Goal: Transaction & Acquisition: Book appointment/travel/reservation

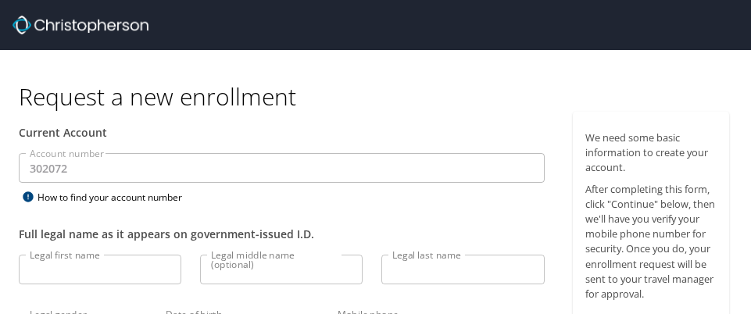
select select "US"
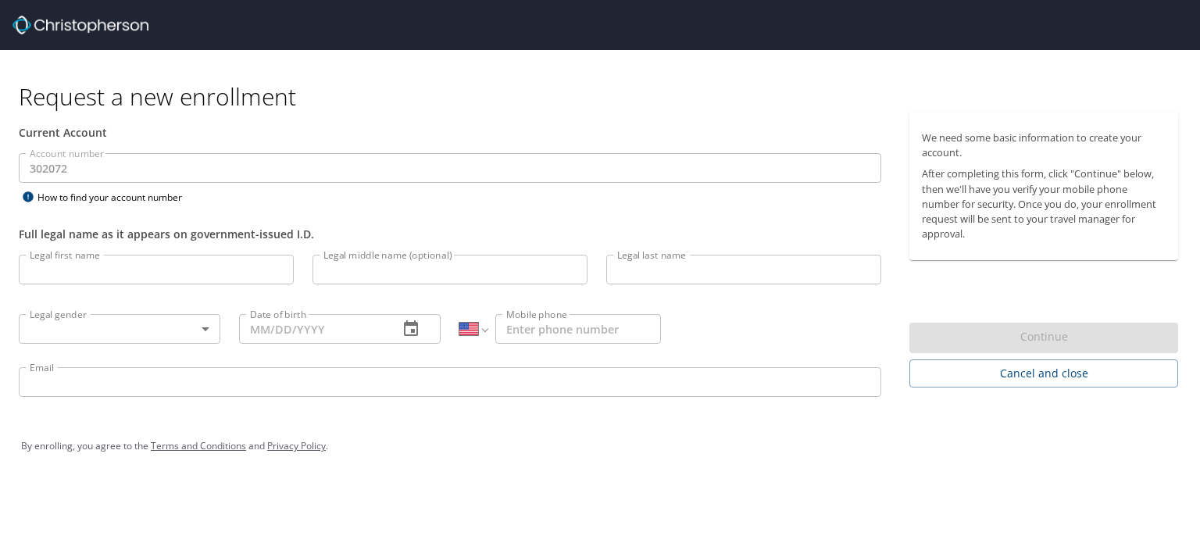
select select "US"
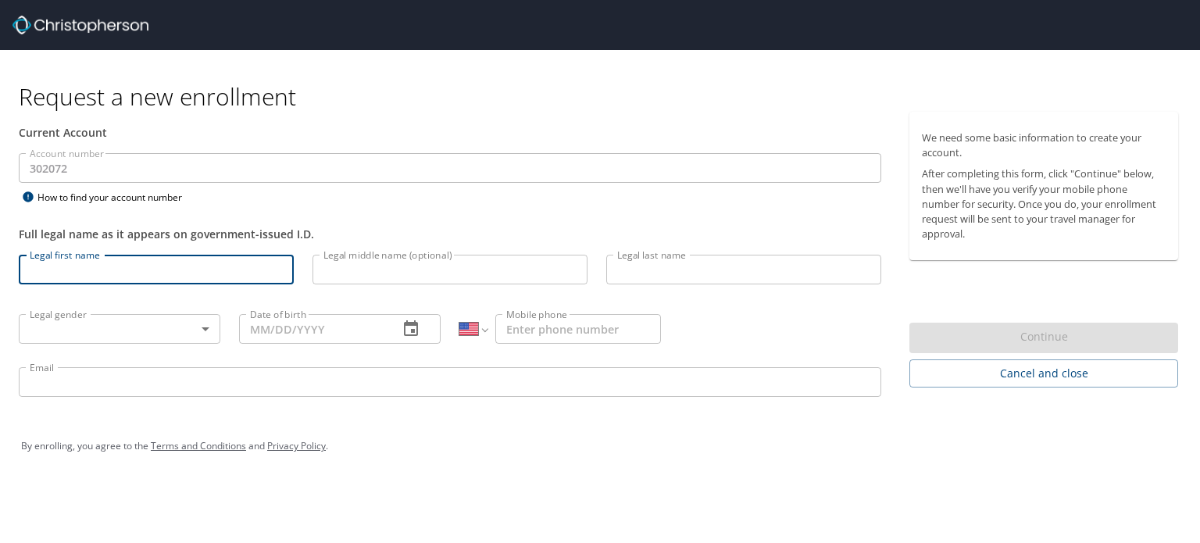
click at [128, 271] on input "Legal first name" at bounding box center [156, 270] width 275 height 30
click at [105, 265] on input "Legal first name" at bounding box center [156, 270] width 275 height 30
type input "Rebecca"
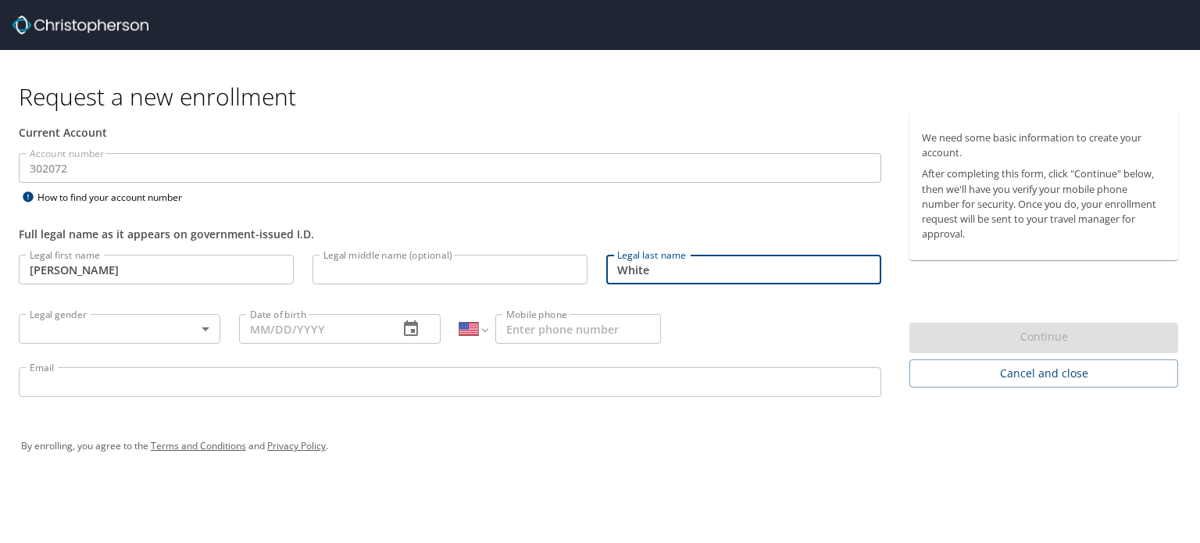
type input "White"
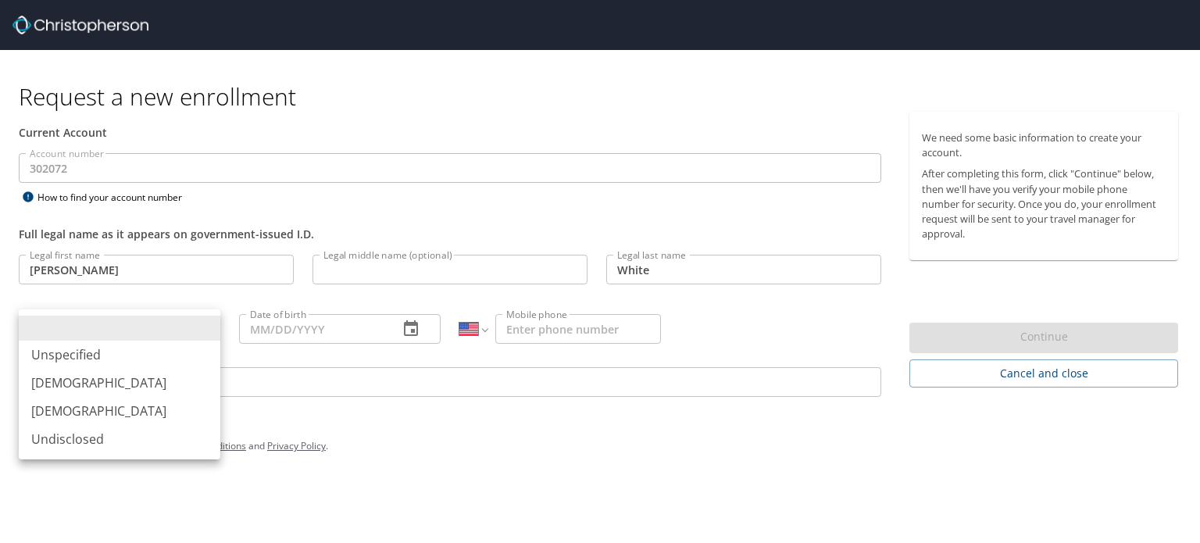
click at [206, 323] on body "Request a new enrollment Current Account Account number 302072 Account number H…" at bounding box center [600, 271] width 1200 height 543
click at [107, 409] on li "Female" at bounding box center [120, 411] width 202 height 28
type input "Female"
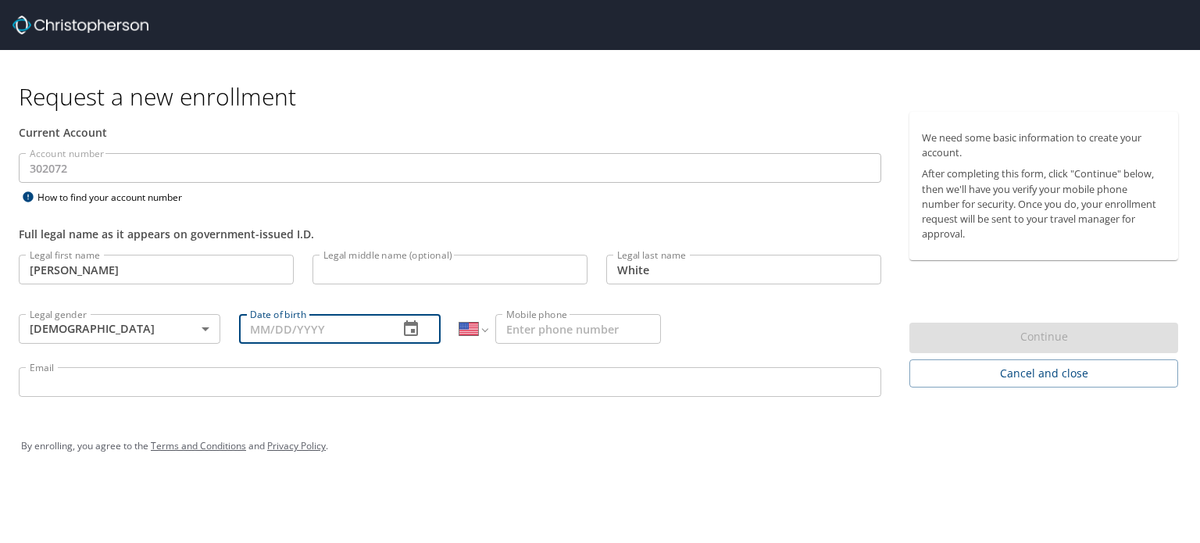
click at [332, 330] on input "Date of birth" at bounding box center [312, 329] width 147 height 30
type input "05/11/1981"
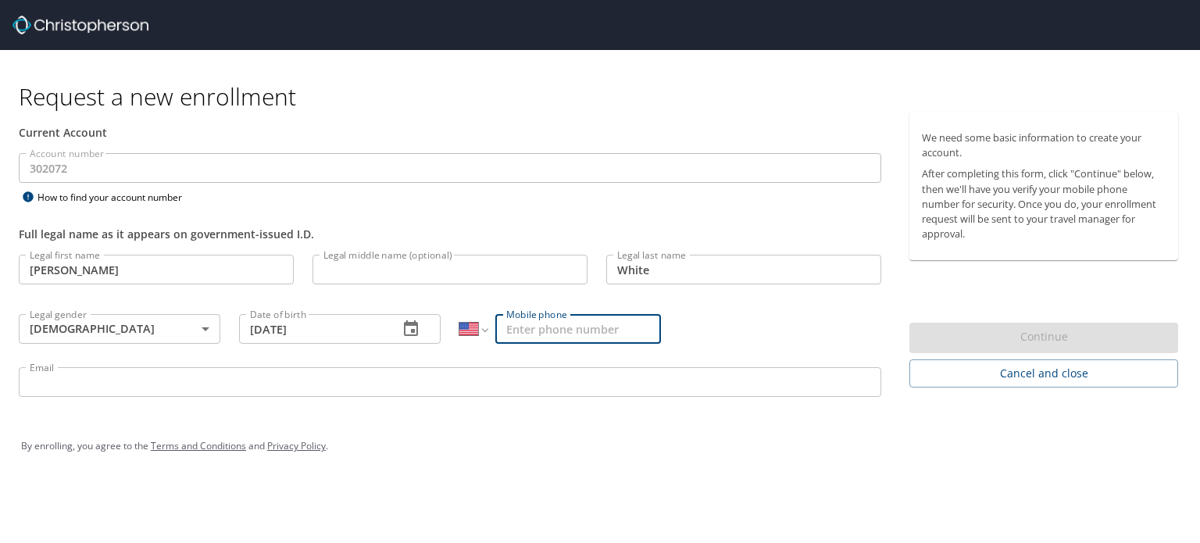
click at [564, 327] on input "Mobile phone" at bounding box center [578, 329] width 166 height 30
type input "(504) 491-0850"
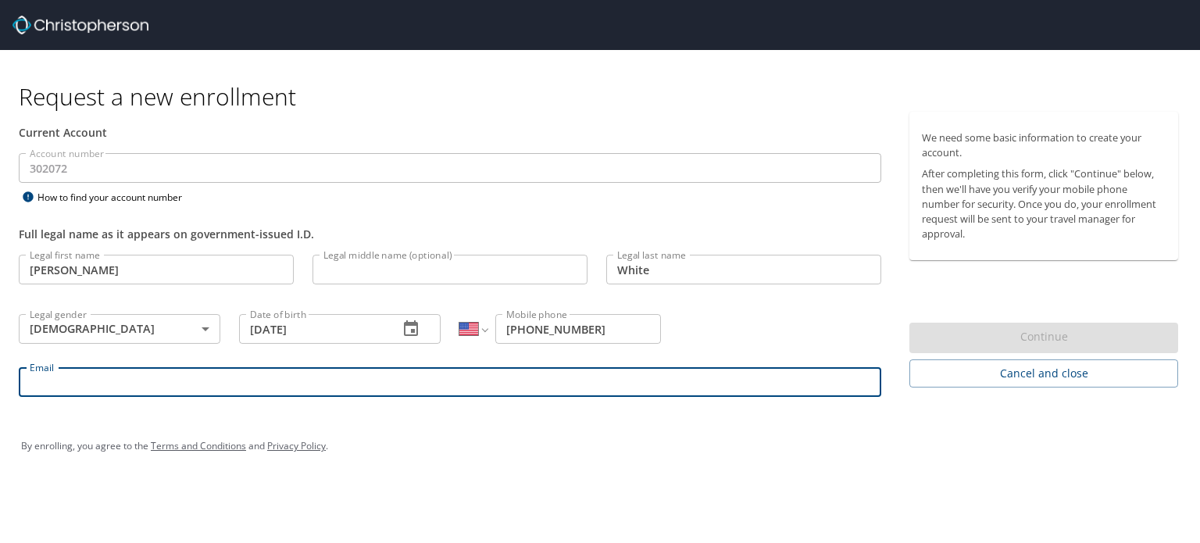
click at [345, 378] on input "Email" at bounding box center [450, 382] width 862 height 30
type input "rebeccawhite@registrypartners.com"
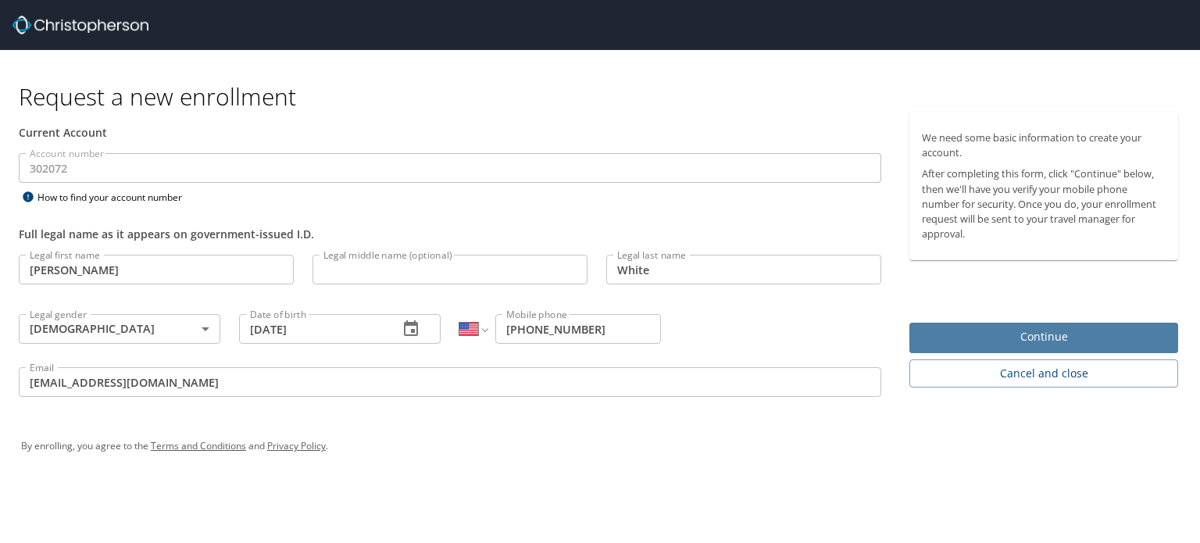
click at [1075, 341] on span "Continue" at bounding box center [1044, 337] width 244 height 20
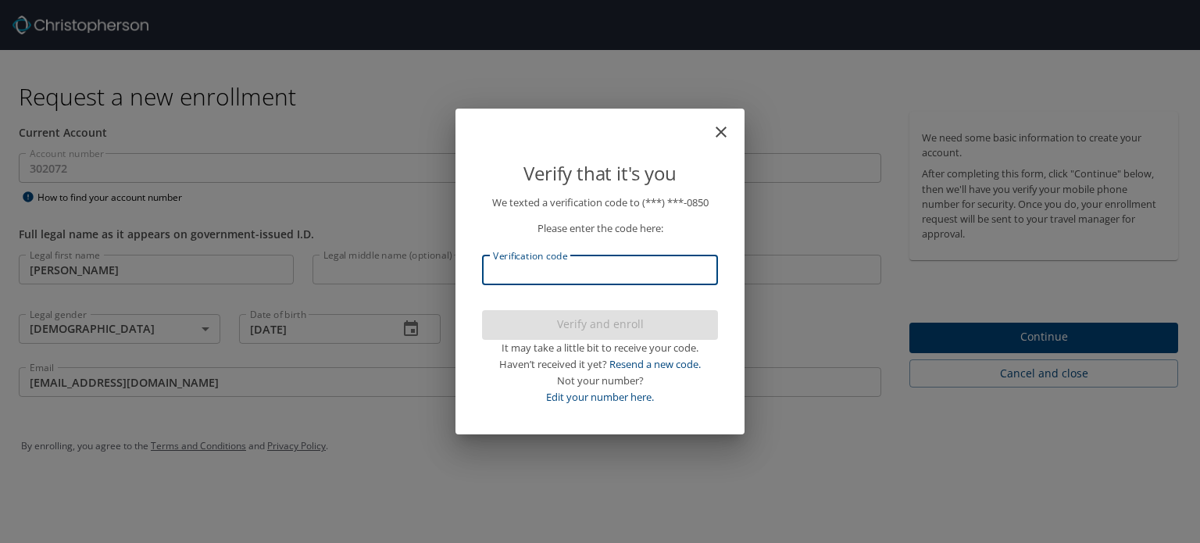
click at [552, 269] on input "Verification code" at bounding box center [600, 270] width 236 height 30
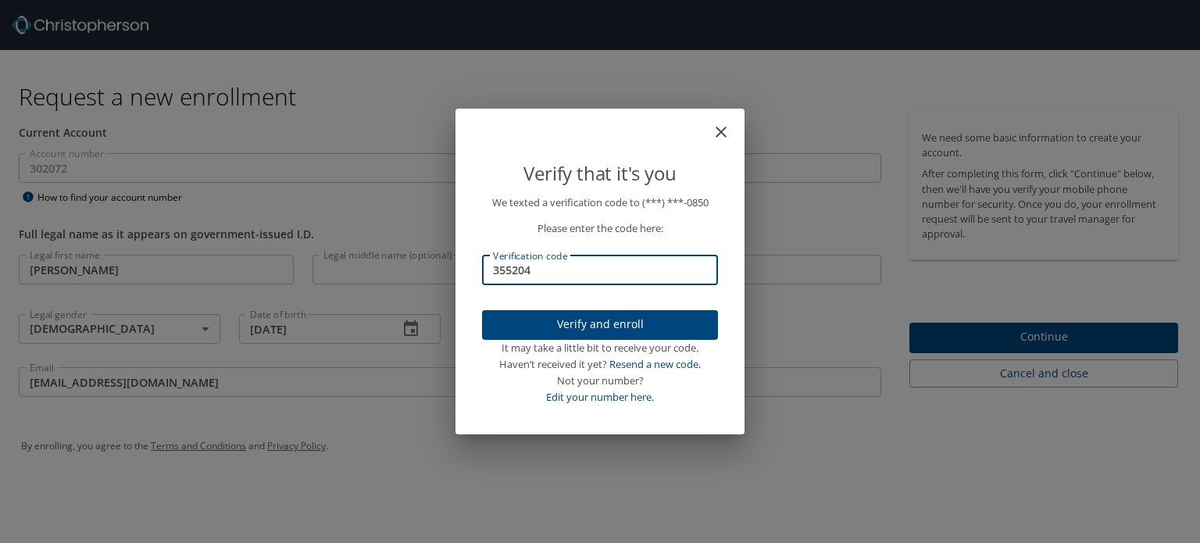
type input "355204"
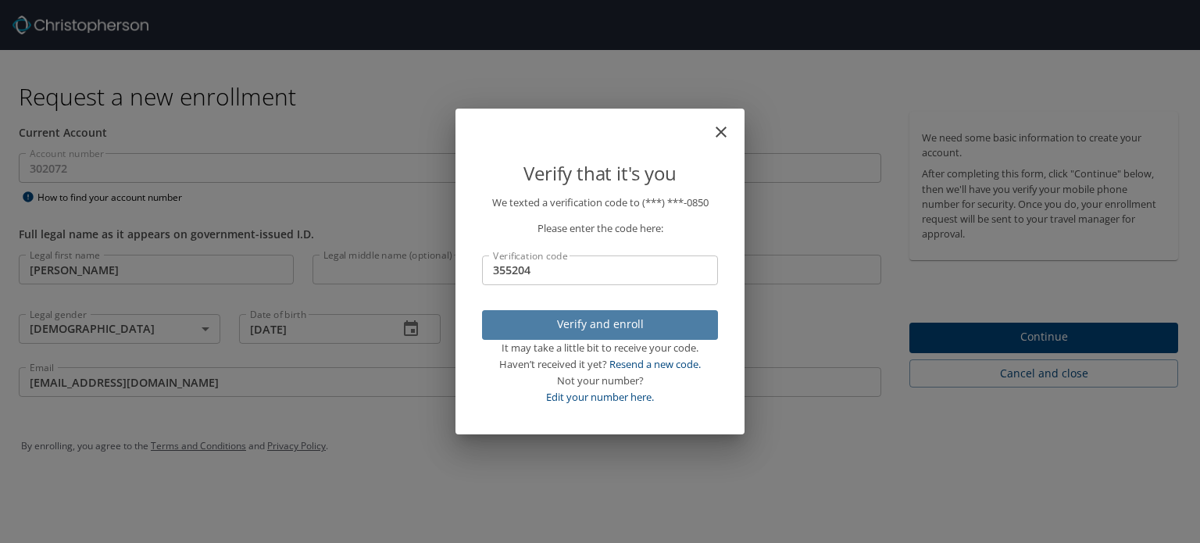
click at [642, 324] on span "Verify and enroll" at bounding box center [599, 325] width 211 height 20
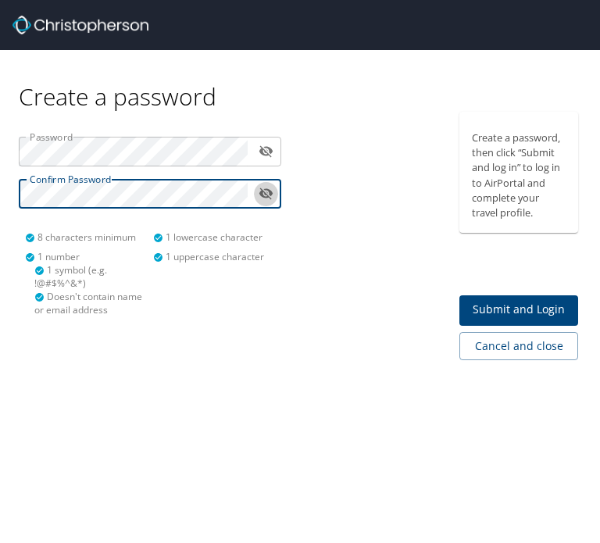
click at [260, 198] on icon "toggle password visibility" at bounding box center [266, 193] width 15 height 15
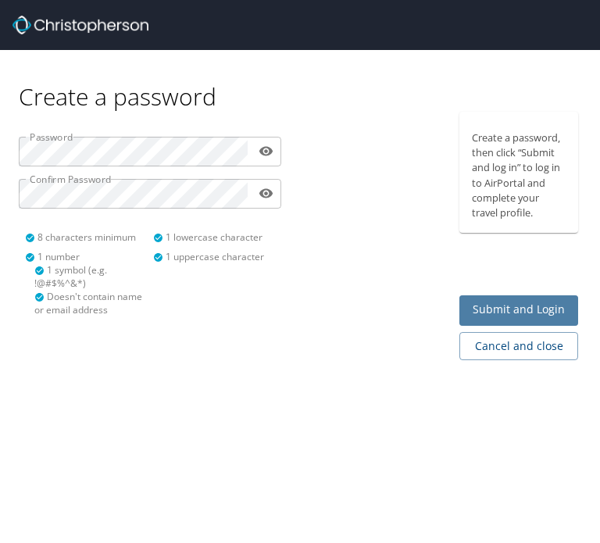
click at [532, 306] on span "Submit and Login" at bounding box center [519, 310] width 94 height 20
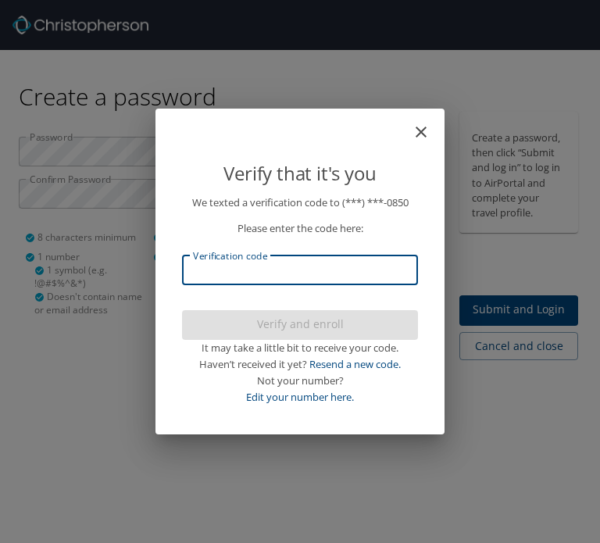
click at [306, 269] on input "Verification code" at bounding box center [300, 270] width 236 height 30
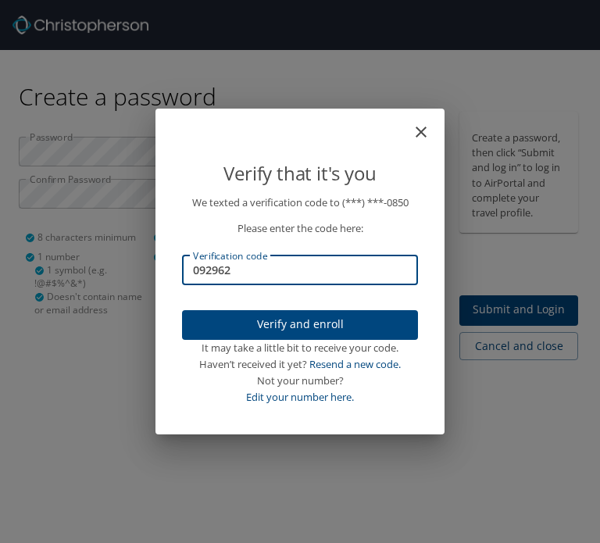
type input "092962"
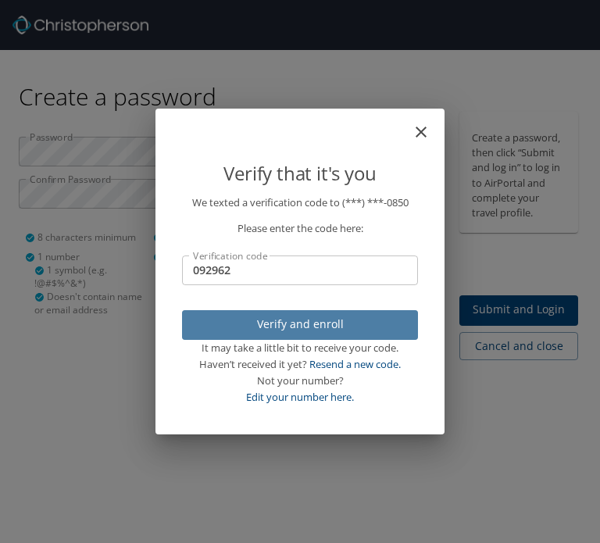
click at [334, 324] on span "Verify and enroll" at bounding box center [299, 325] width 211 height 20
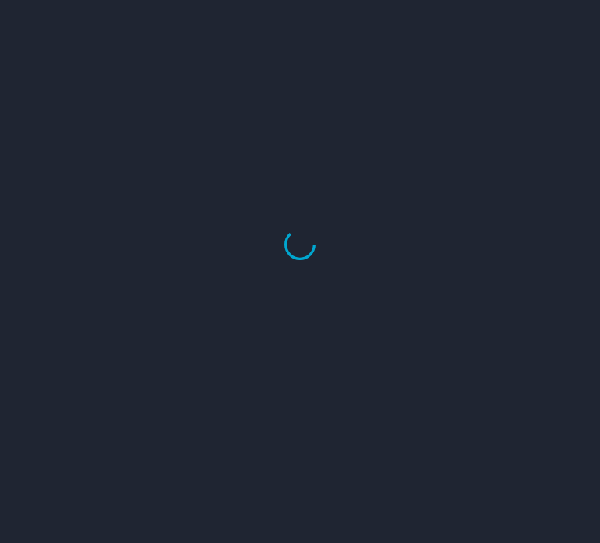
select select "US"
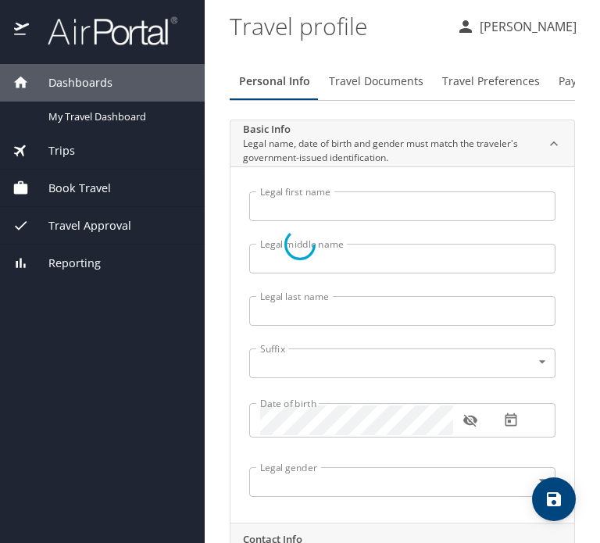
type input "Rebecca"
type input "White"
type input "[DEMOGRAPHIC_DATA]"
select select "US"
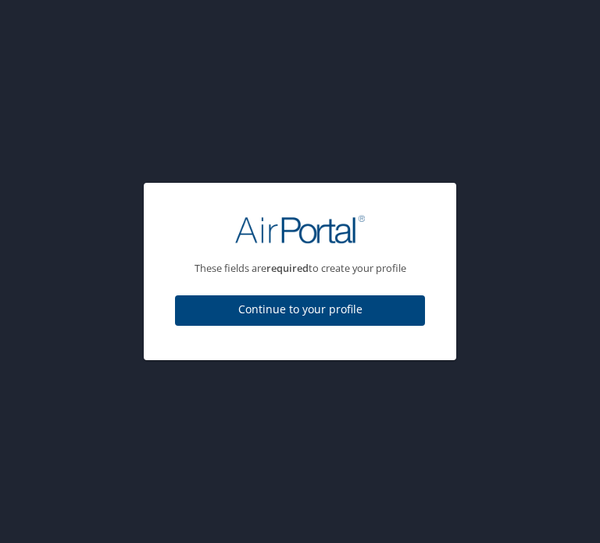
click at [280, 312] on span "Continue to your profile" at bounding box center [299, 310] width 225 height 20
select select "US"
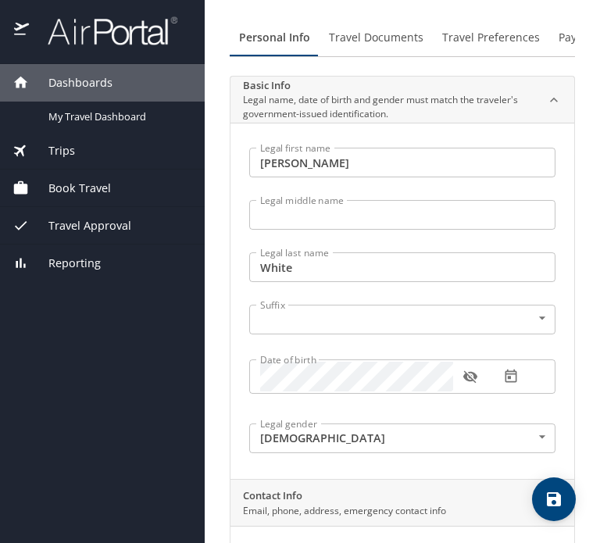
scroll to position [78, 0]
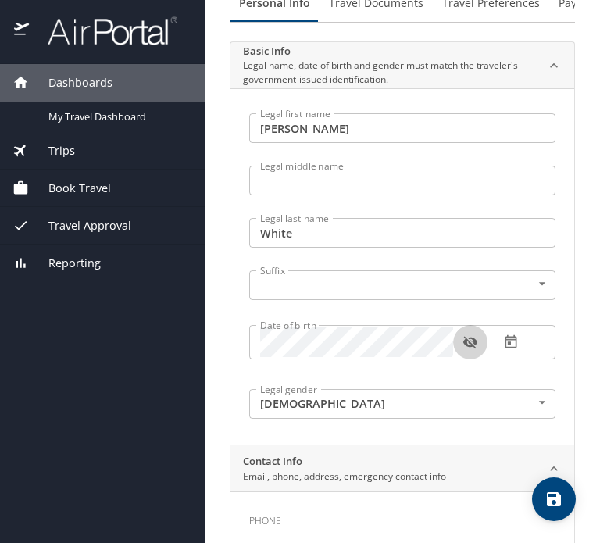
click at [463, 343] on icon "button" at bounding box center [470, 342] width 16 height 16
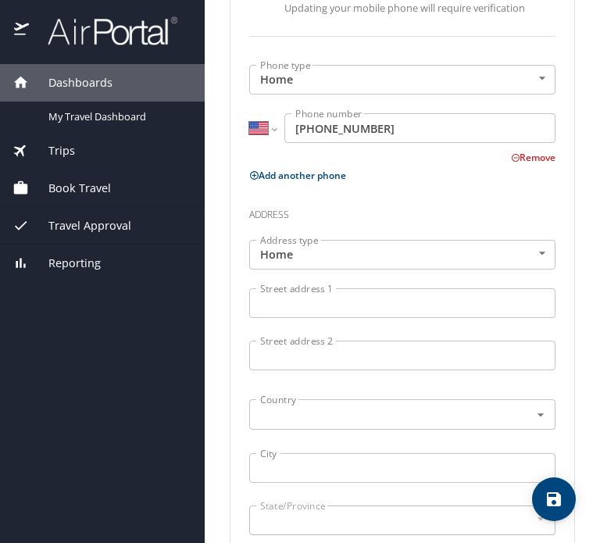
scroll to position [781, 0]
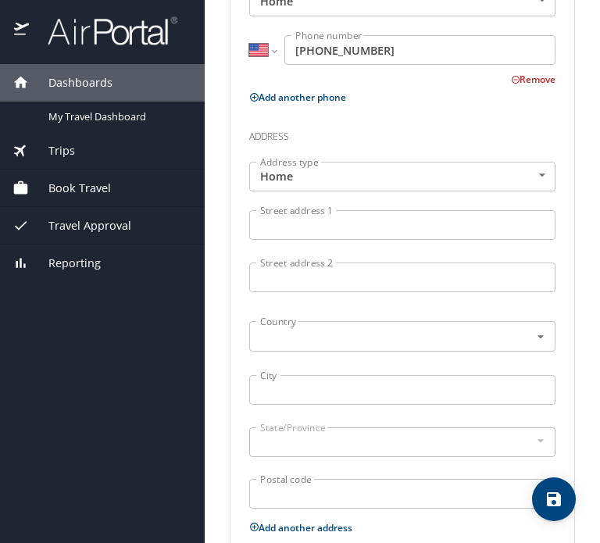
click at [325, 224] on input "Street address 1" at bounding box center [402, 225] width 306 height 30
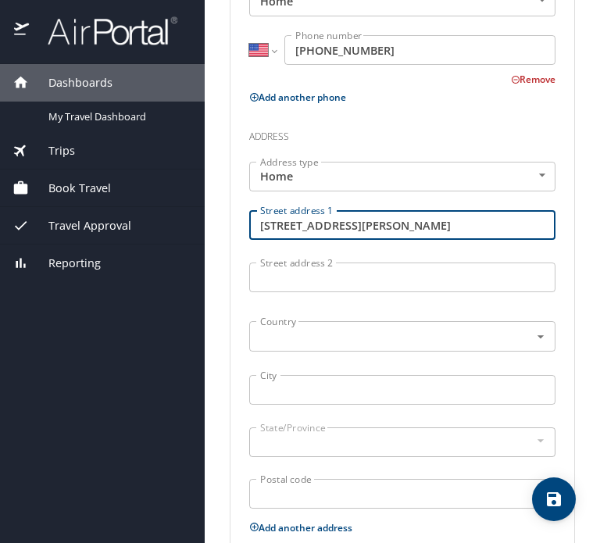
type input "327 Sharon Drive"
click at [352, 329] on input "text" at bounding box center [379, 336] width 251 height 20
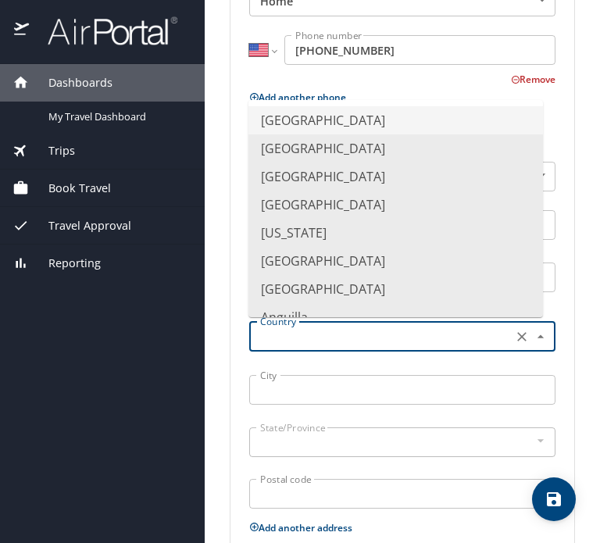
click at [356, 123] on li "United States of America" at bounding box center [395, 120] width 294 height 28
type input "United States of America"
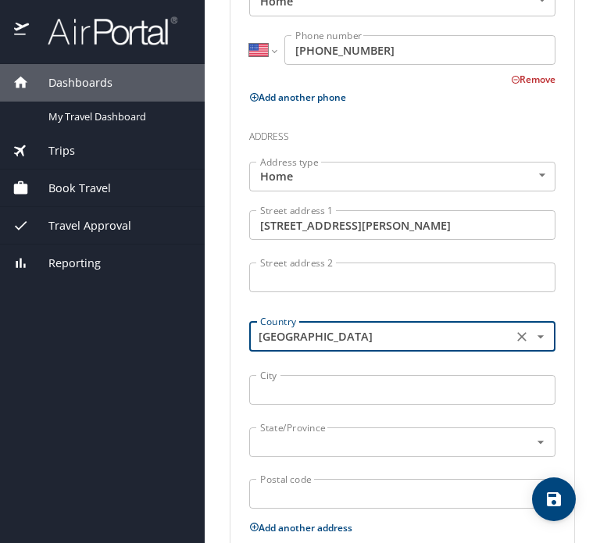
click at [336, 384] on input "City" at bounding box center [402, 390] width 306 height 30
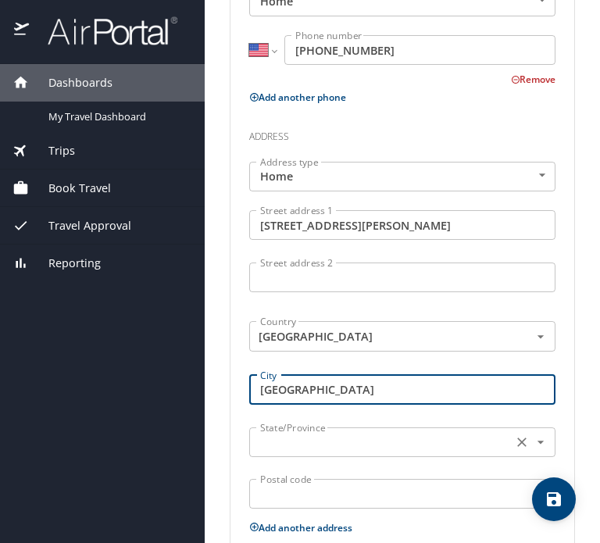
type input "New Orleans"
click at [335, 448] on input "text" at bounding box center [379, 442] width 251 height 20
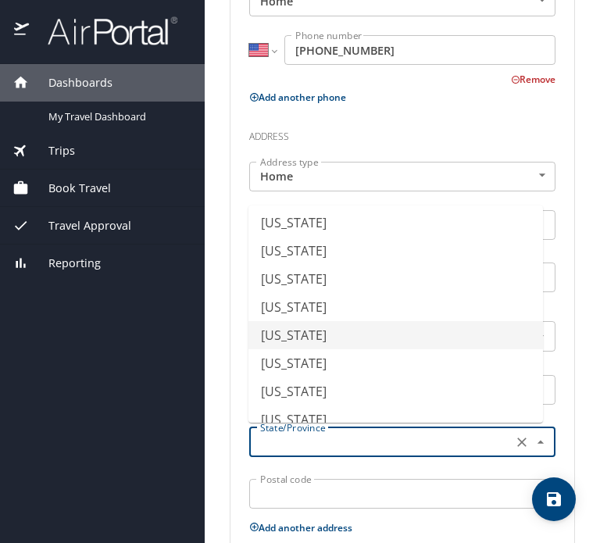
scroll to position [391, 0]
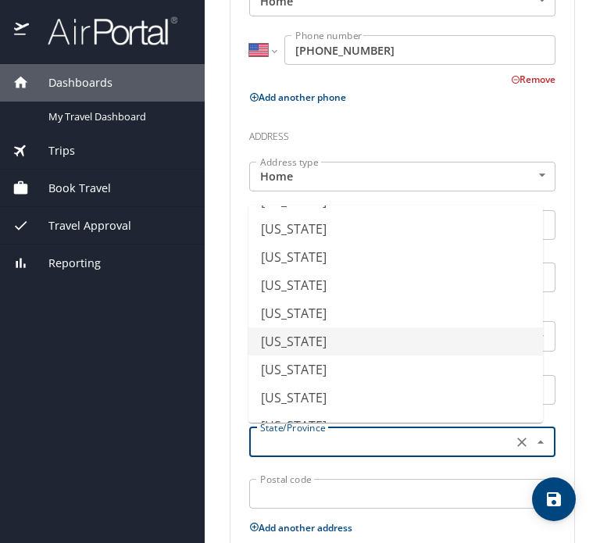
click at [370, 340] on li "Louisiana" at bounding box center [395, 341] width 294 height 28
type input "Louisiana"
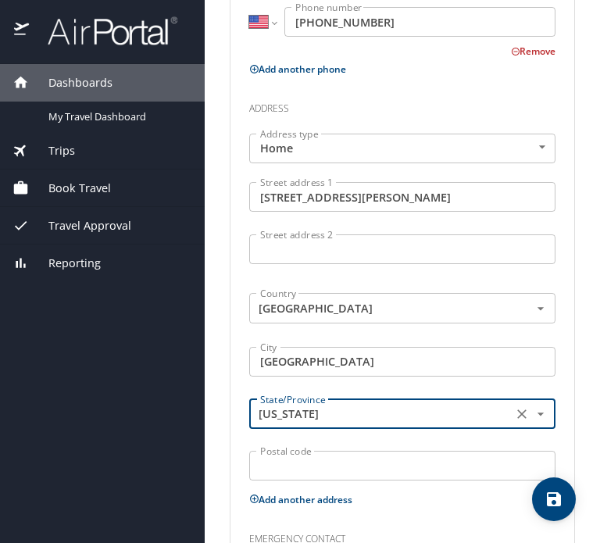
scroll to position [859, 0]
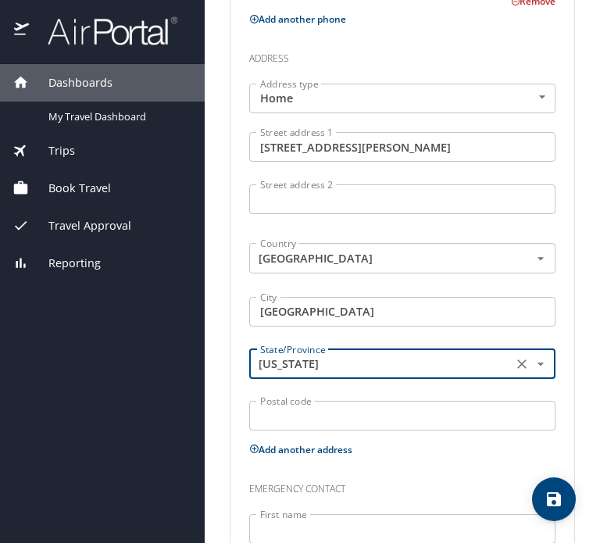
click at [359, 403] on input "Postal code" at bounding box center [402, 416] width 306 height 30
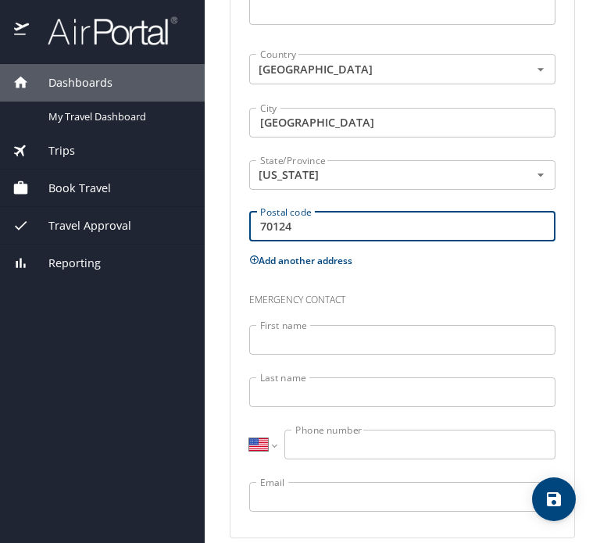
scroll to position [1066, 0]
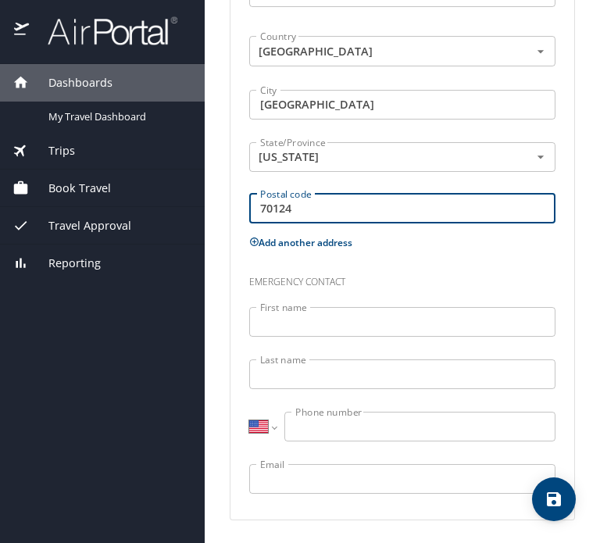
type input "70124"
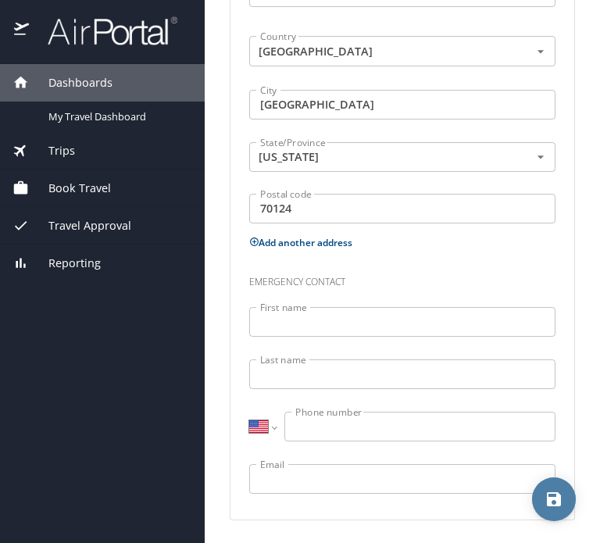
click at [554, 499] on icon "save" at bounding box center [554, 499] width 14 height 14
select select "US"
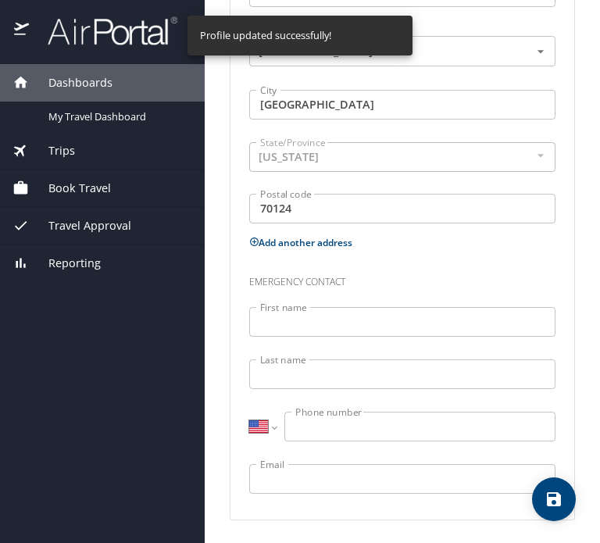
select select "US"
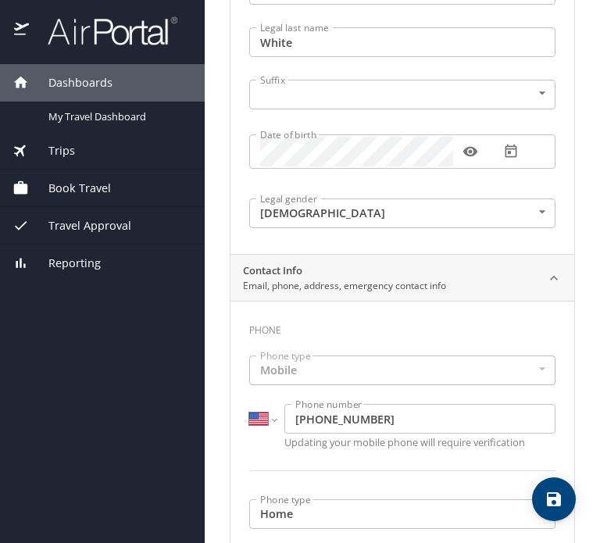
scroll to position [0, 0]
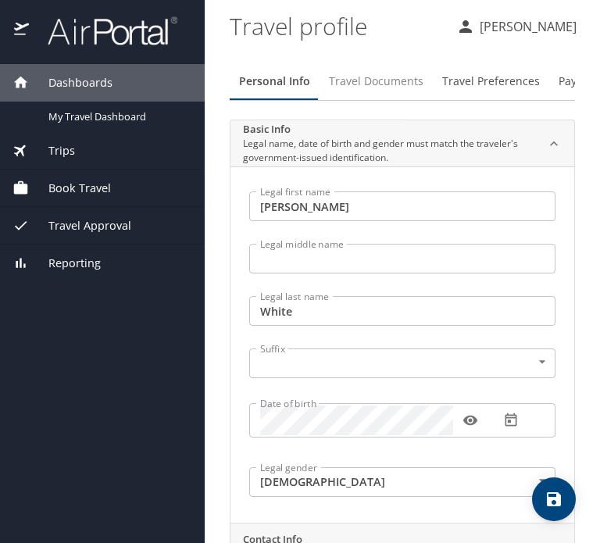
click at [391, 90] on span "Travel Documents" at bounding box center [376, 82] width 95 height 20
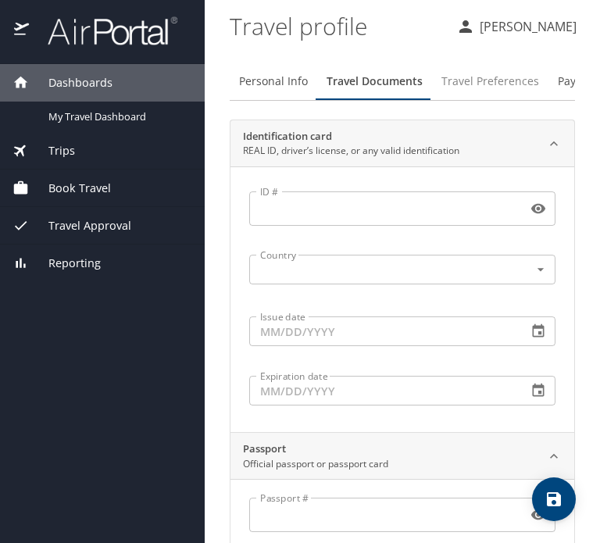
click at [477, 87] on span "Travel Preferences" at bounding box center [490, 82] width 98 height 20
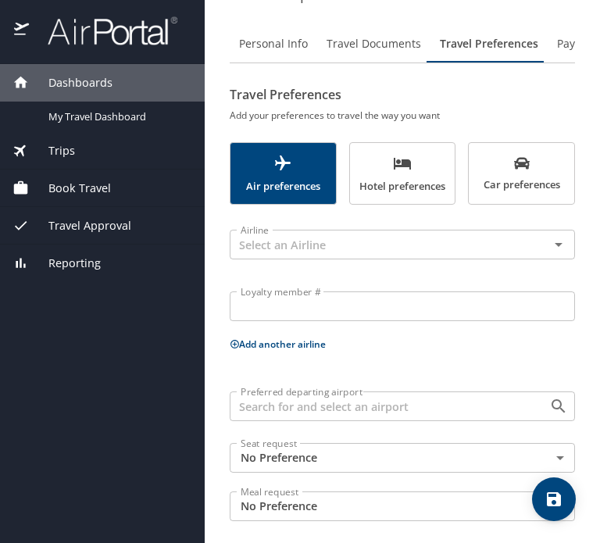
scroll to position [49, 0]
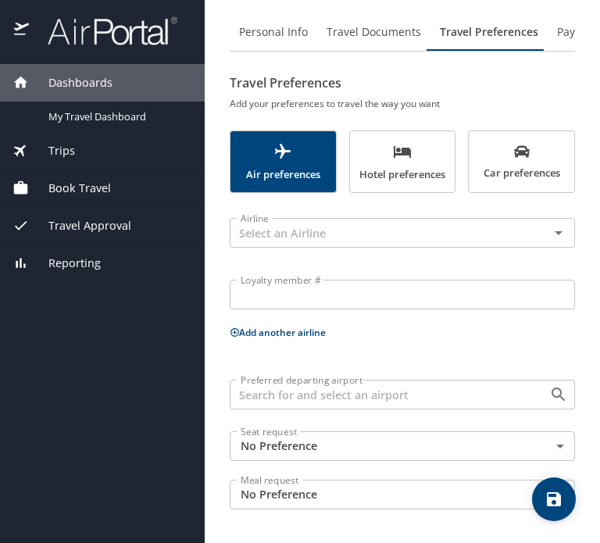
click at [387, 448] on body "Dashboards My Travel Dashboard Trips Current / Future Trips Past Trips Trips Mi…" at bounding box center [300, 271] width 600 height 543
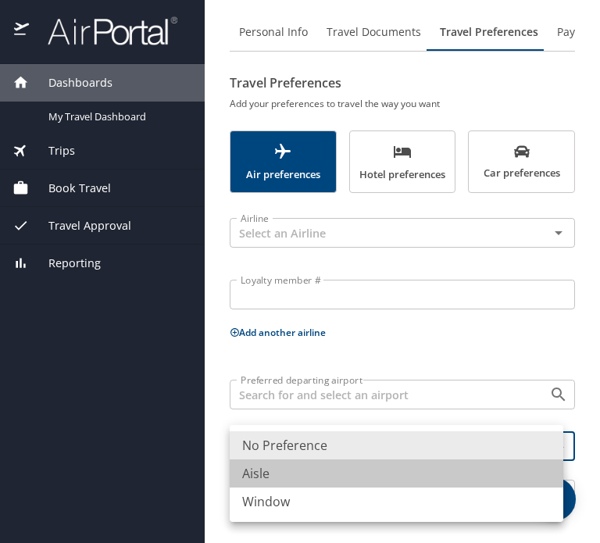
click at [327, 480] on li "Aisle" at bounding box center [397, 473] width 334 height 28
type input "Aisle"
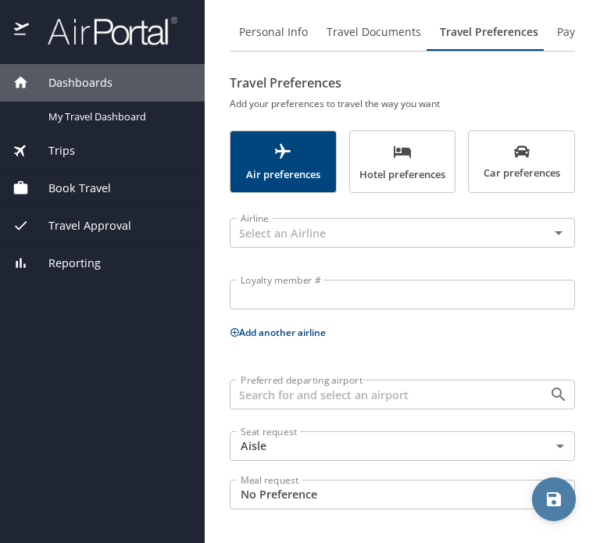
click at [562, 499] on icon "save" at bounding box center [553, 499] width 19 height 19
click at [557, 31] on span "Payment Info" at bounding box center [591, 33] width 69 height 20
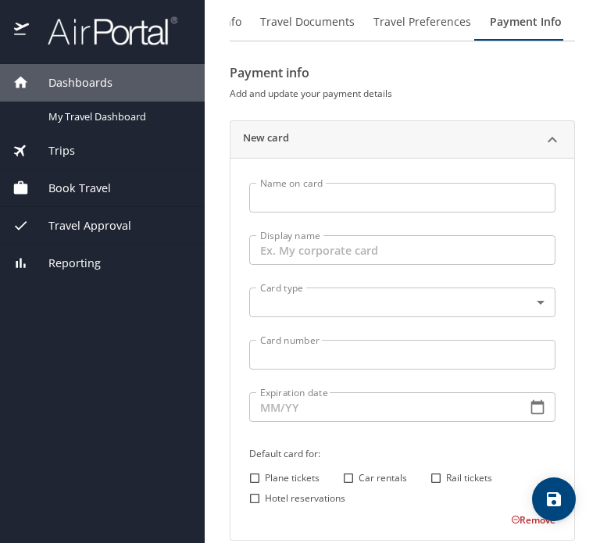
scroll to position [0, 0]
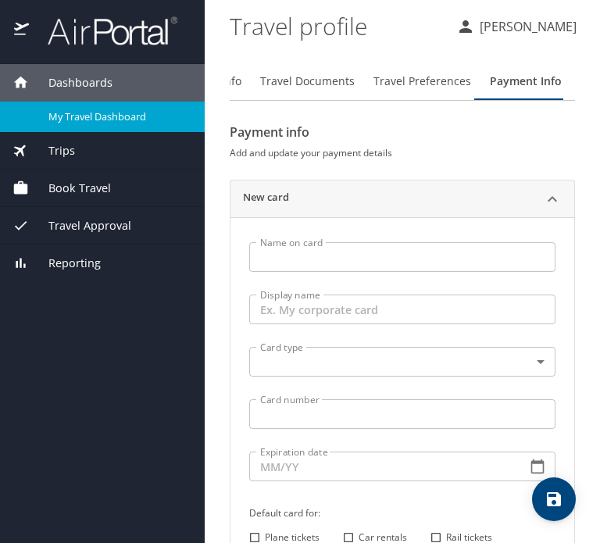
click at [81, 116] on span "My Travel Dashboard" at bounding box center [116, 116] width 137 height 15
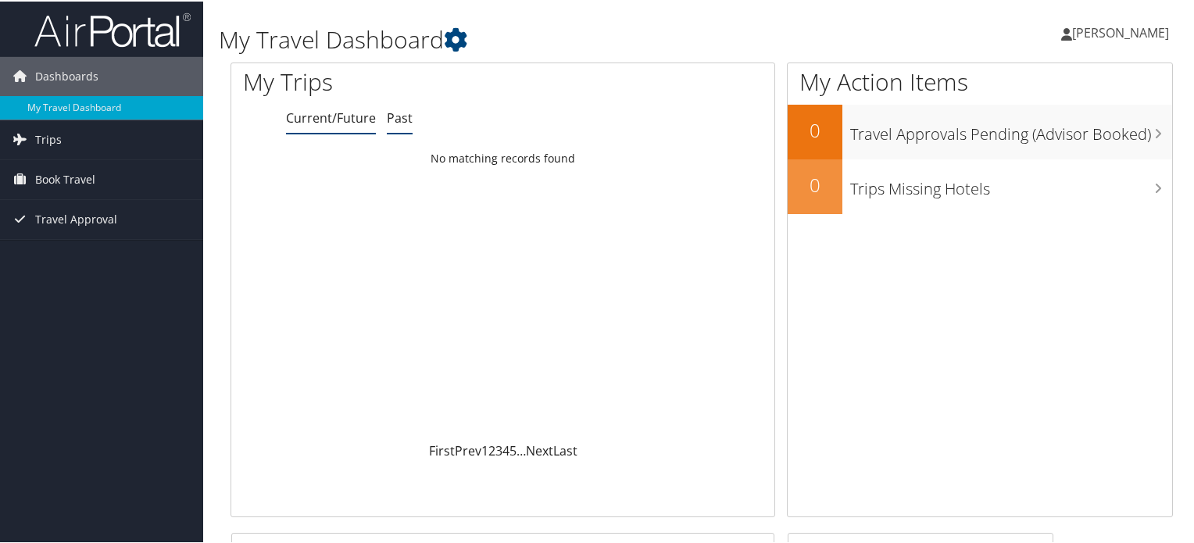
click at [398, 120] on link "Past" at bounding box center [400, 116] width 26 height 17
click at [316, 120] on link "Current/Future" at bounding box center [331, 116] width 90 height 17
click at [65, 180] on span "Book Travel" at bounding box center [65, 178] width 60 height 39
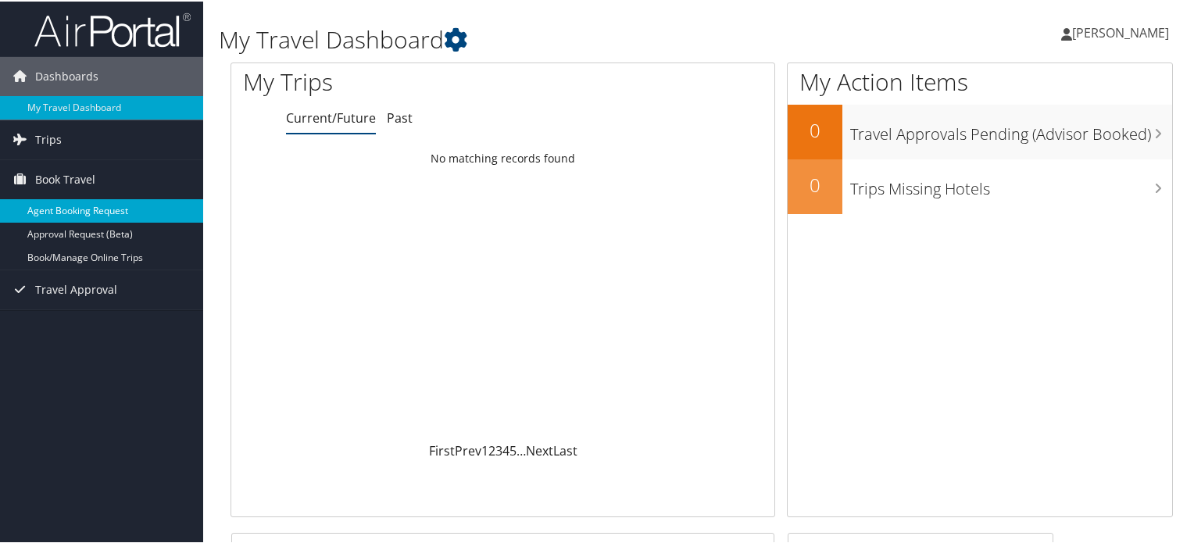
click at [75, 208] on link "Agent Booking Request" at bounding box center [101, 209] width 203 height 23
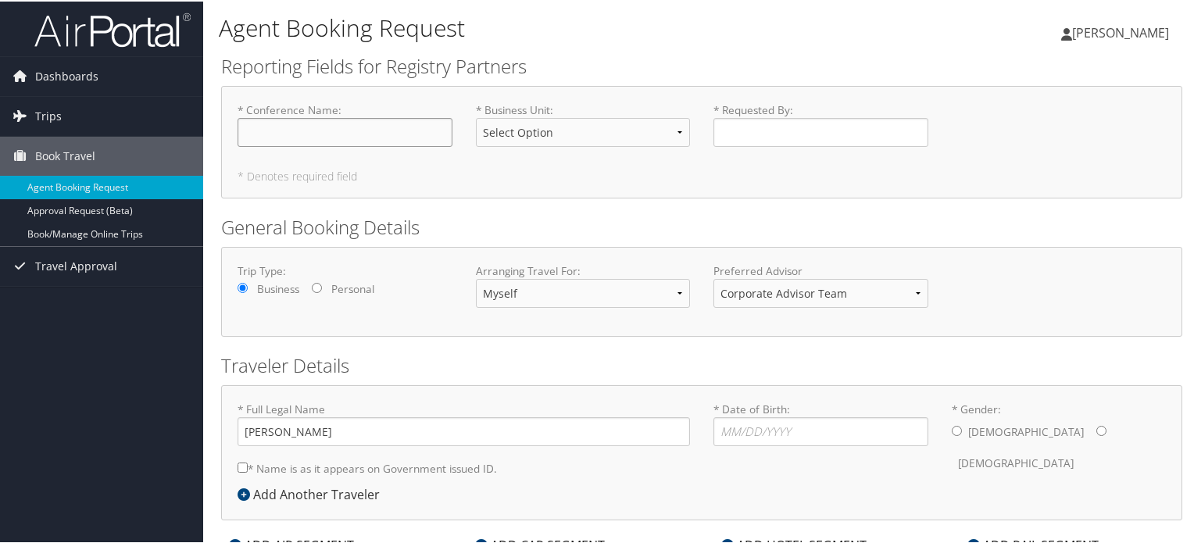
click at [291, 134] on input "* Conference Name : Required" at bounding box center [344, 130] width 215 height 29
type input "Corporate Trip to Atlanta"
click at [680, 132] on select "Select Option Cardiac Core Sepsis Stroke Corporate Oncology Pediatrics Surgical…" at bounding box center [583, 130] width 215 height 29
select select "Corporate"
click at [476, 116] on select "Select Option Cardiac Core Sepsis Stroke Corporate Oncology Pediatrics Surgical…" at bounding box center [583, 130] width 215 height 29
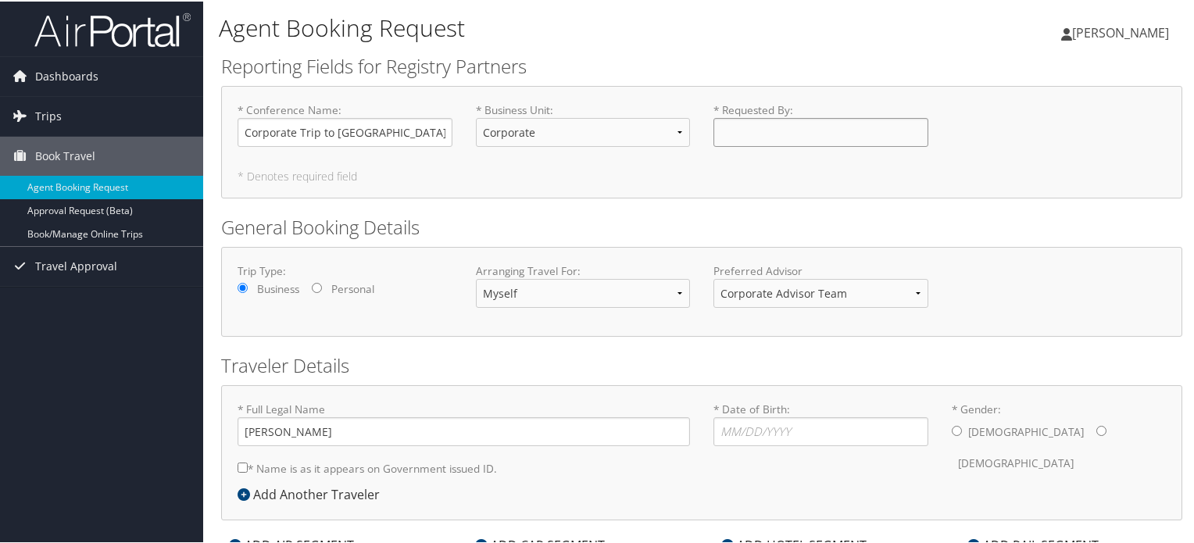
click at [787, 135] on input "* Requested By : Required" at bounding box center [820, 130] width 215 height 29
click at [723, 136] on input "* Requested By : Required" at bounding box center [820, 130] width 215 height 29
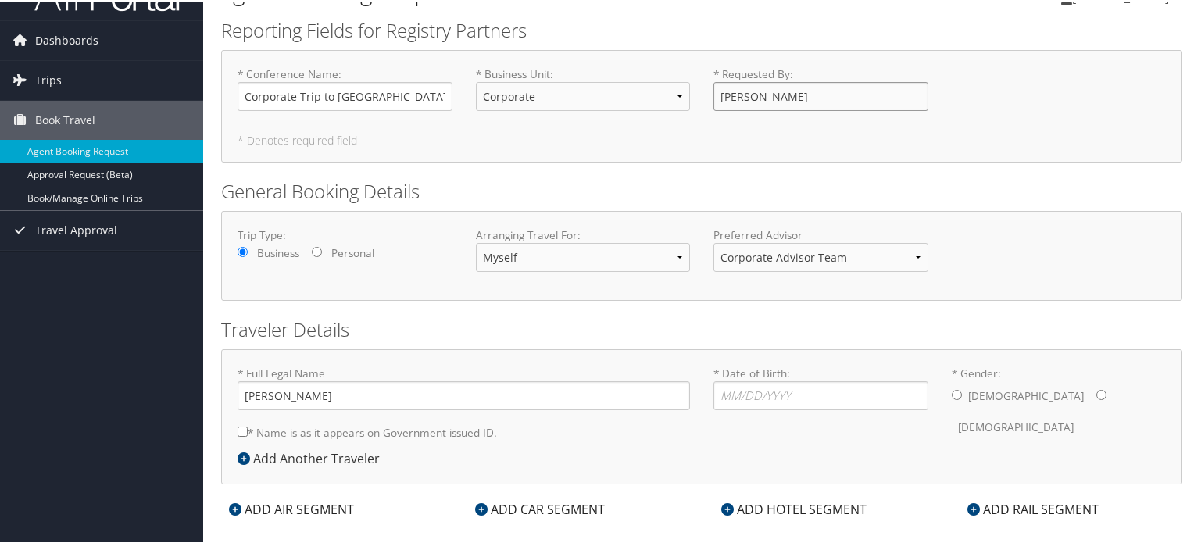
scroll to position [56, 0]
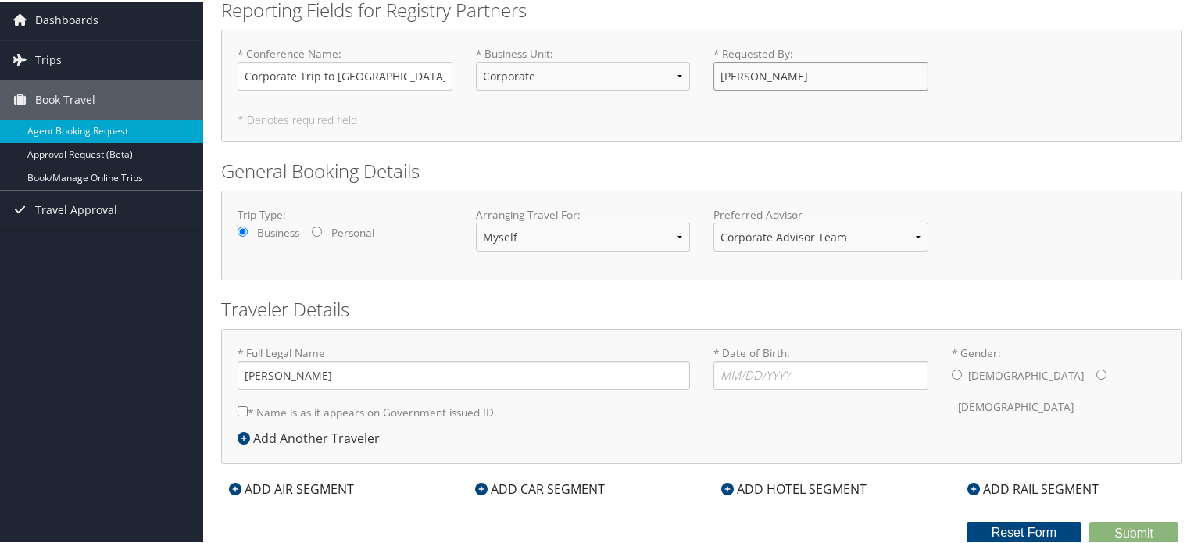
type input "Ronda Howe"
click at [680, 230] on select "Myself Another Traveler Guest Traveler" at bounding box center [583, 235] width 215 height 29
click at [476, 221] on select "Myself Another Traveler Guest Traveler" at bounding box center [583, 235] width 215 height 29
click at [909, 237] on select "Corporate Advisor Team Corporate Advisor Team" at bounding box center [820, 235] width 215 height 29
click at [713, 221] on select "Corporate Advisor Team Corporate Advisor Team" at bounding box center [820, 235] width 215 height 29
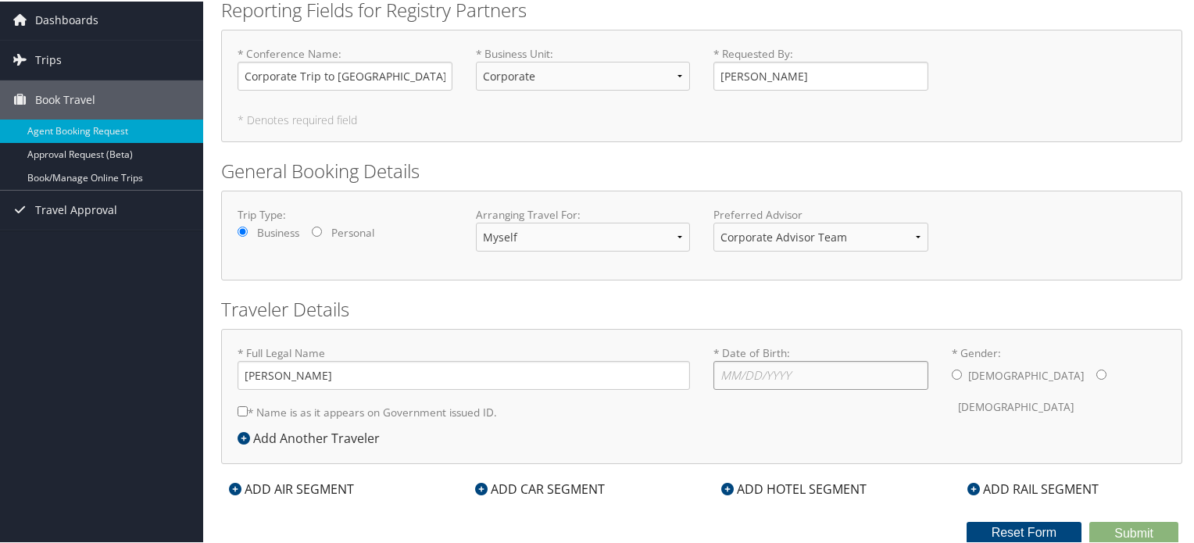
click at [717, 374] on input "* Date of Birth: Invalid Date" at bounding box center [820, 373] width 215 height 29
type input "05/11/1981"
click at [1096, 371] on input "* Gender: Male Female" at bounding box center [1101, 373] width 10 height 10
radio input "true"
click at [301, 485] on div "ADD AIR SEGMENT" at bounding box center [291, 487] width 141 height 19
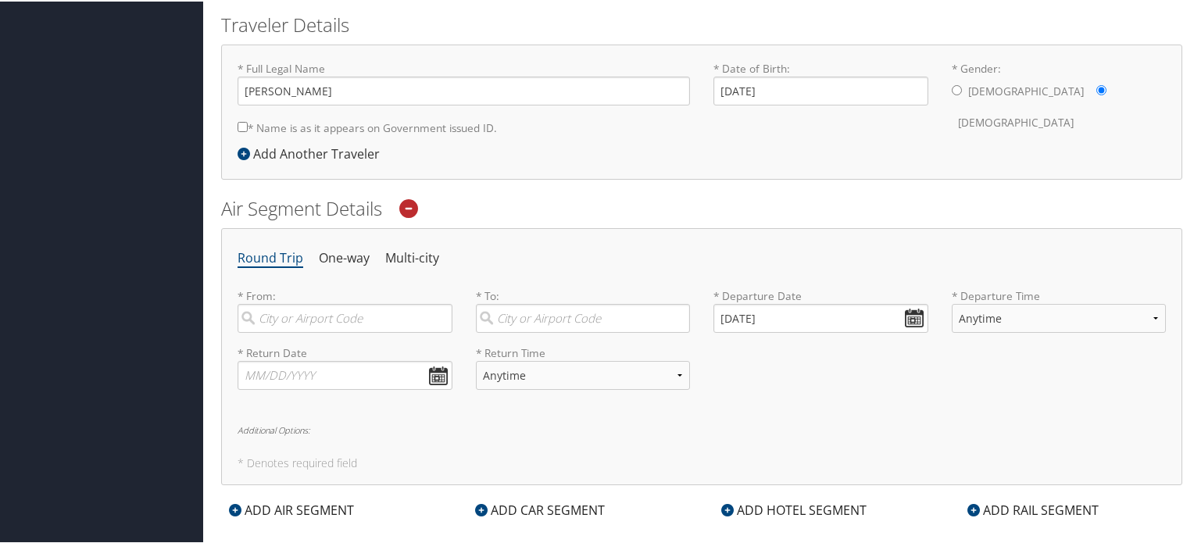
scroll to position [369, 0]
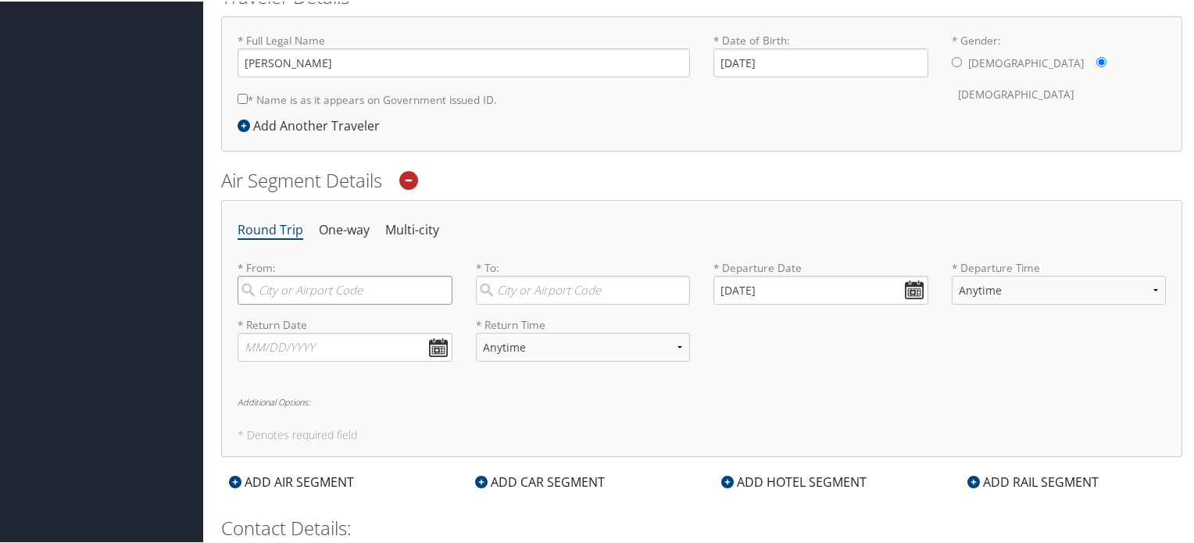
click at [346, 290] on input "search" at bounding box center [344, 288] width 215 height 29
click at [309, 327] on div "New Orleans (MSY null)" at bounding box center [347, 321] width 194 height 20
click at [309, 303] on input "msy" at bounding box center [344, 288] width 215 height 29
type input "New Orleans (MSY null)"
click at [587, 290] on input "search" at bounding box center [583, 288] width 215 height 29
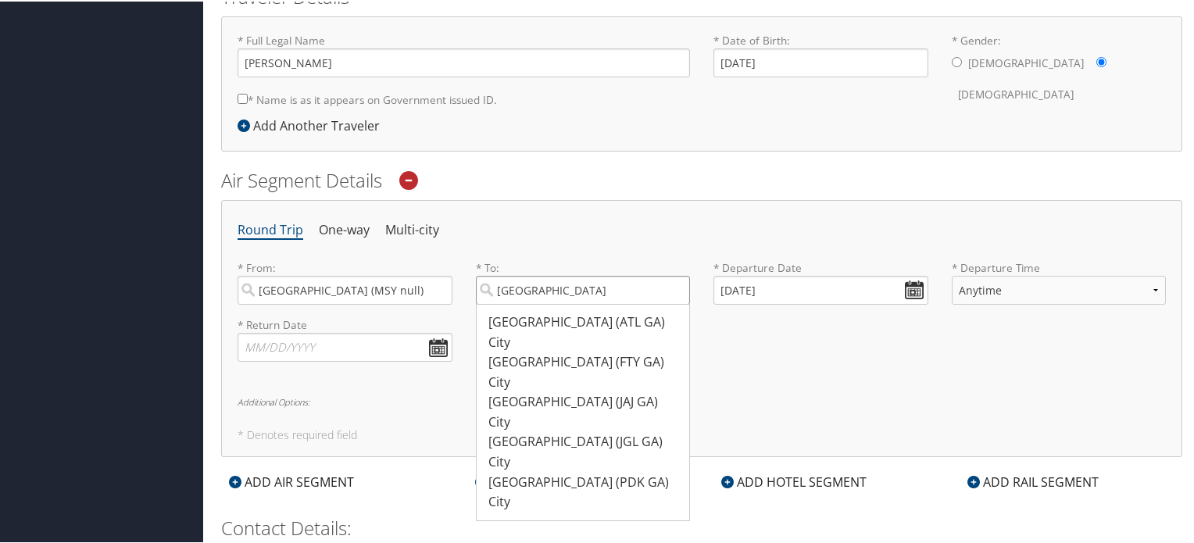
drag, startPoint x: 589, startPoint y: 295, endPoint x: 492, endPoint y: 294, distance: 96.9
click at [492, 294] on input "atlanta" at bounding box center [583, 288] width 215 height 29
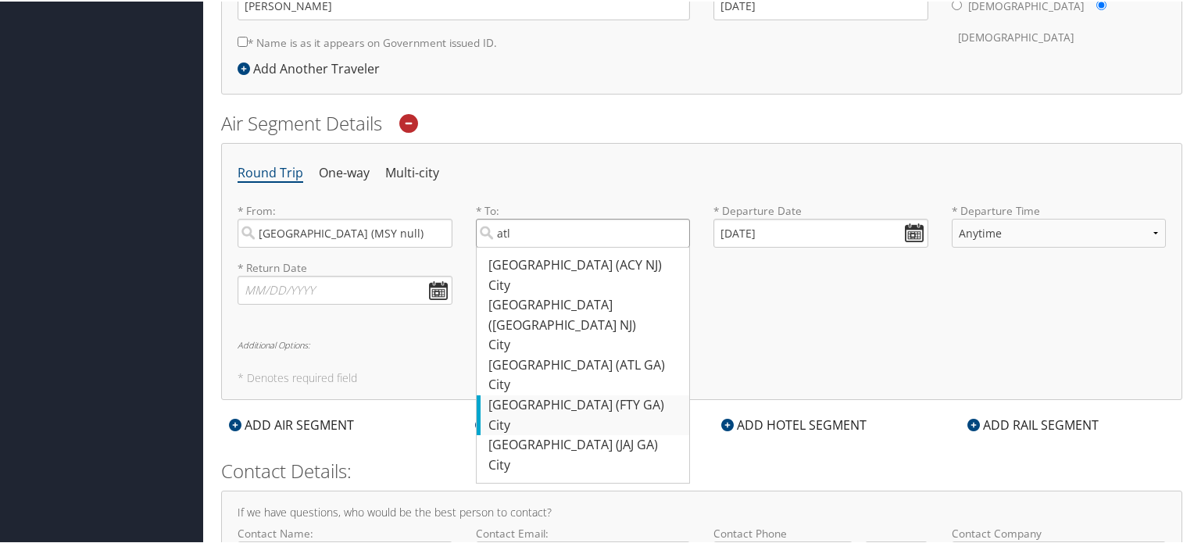
scroll to position [447, 0]
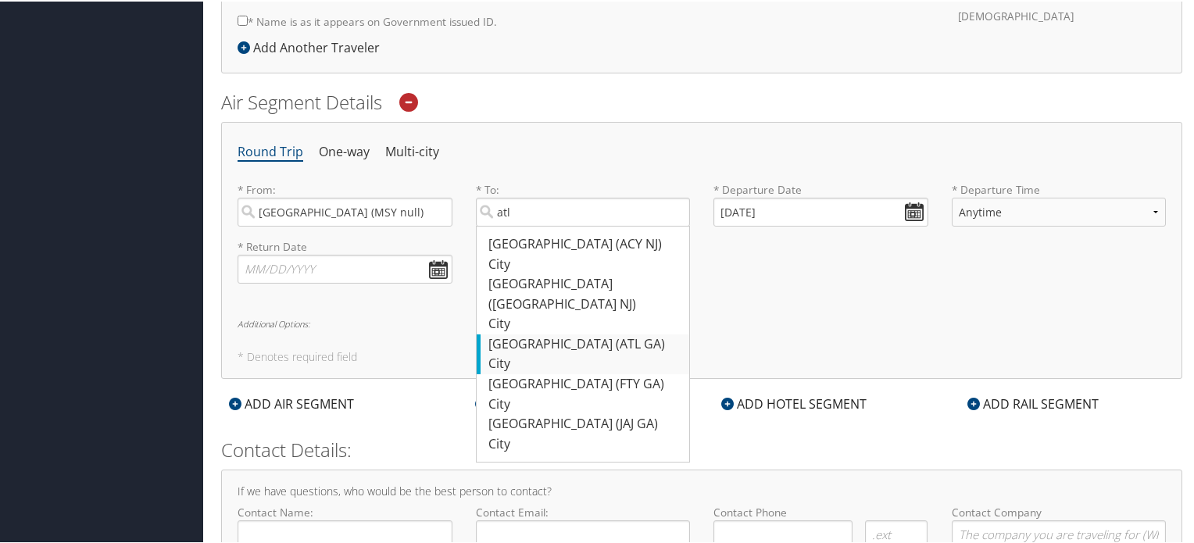
click at [554, 333] on div "Atlanta (ATL GA)" at bounding box center [585, 343] width 194 height 20
click at [554, 225] on input "atl" at bounding box center [583, 210] width 215 height 29
type input "Atlanta (ATL GA)"
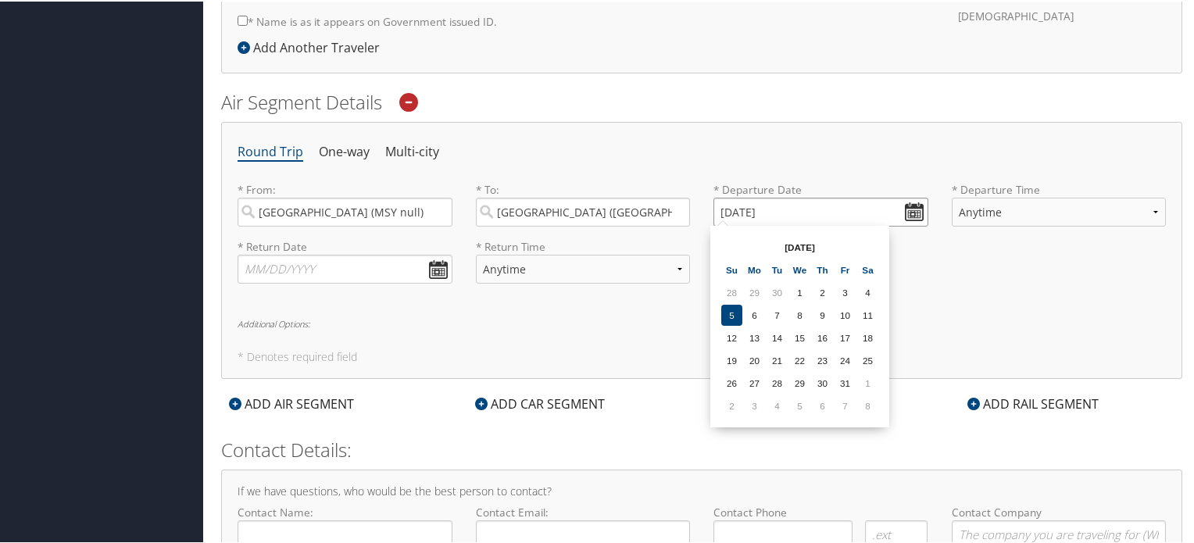
click at [912, 209] on input "10/05/2025" at bounding box center [820, 210] width 215 height 29
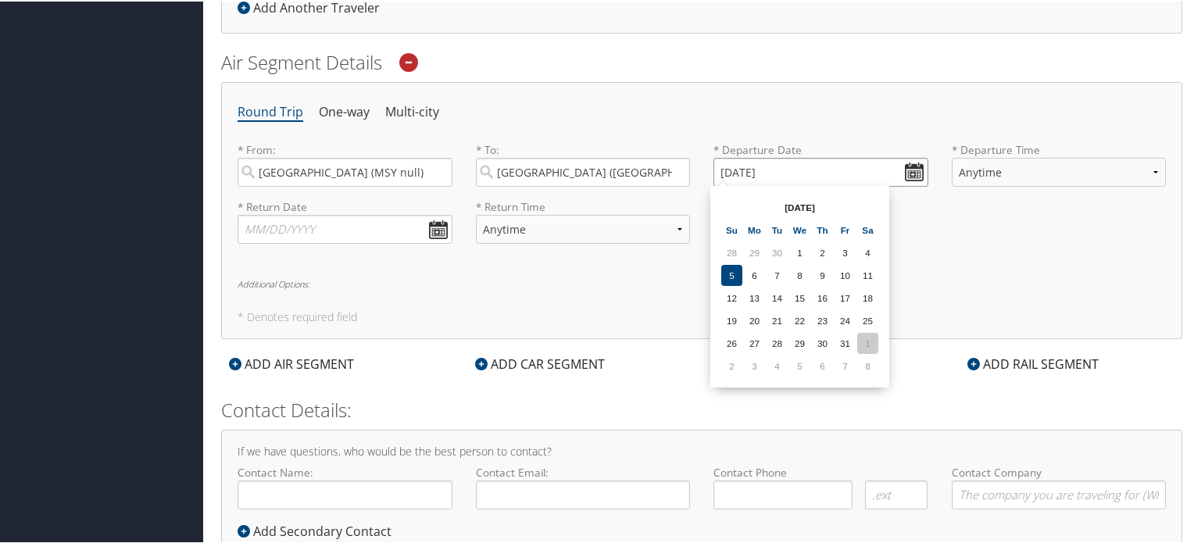
scroll to position [525, 0]
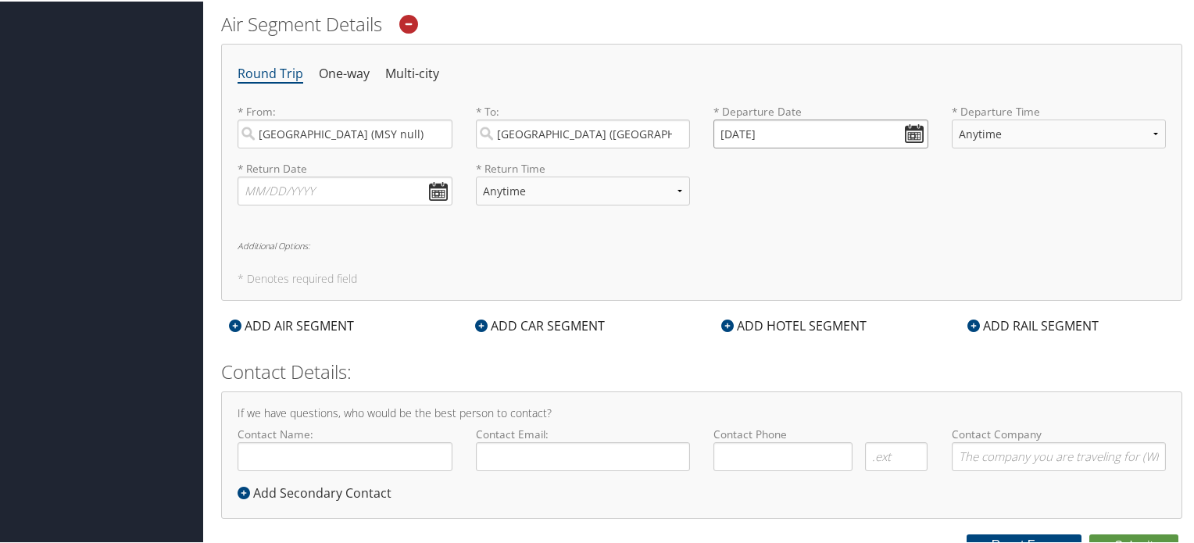
click at [916, 127] on input "10/05/2025" at bounding box center [820, 132] width 215 height 29
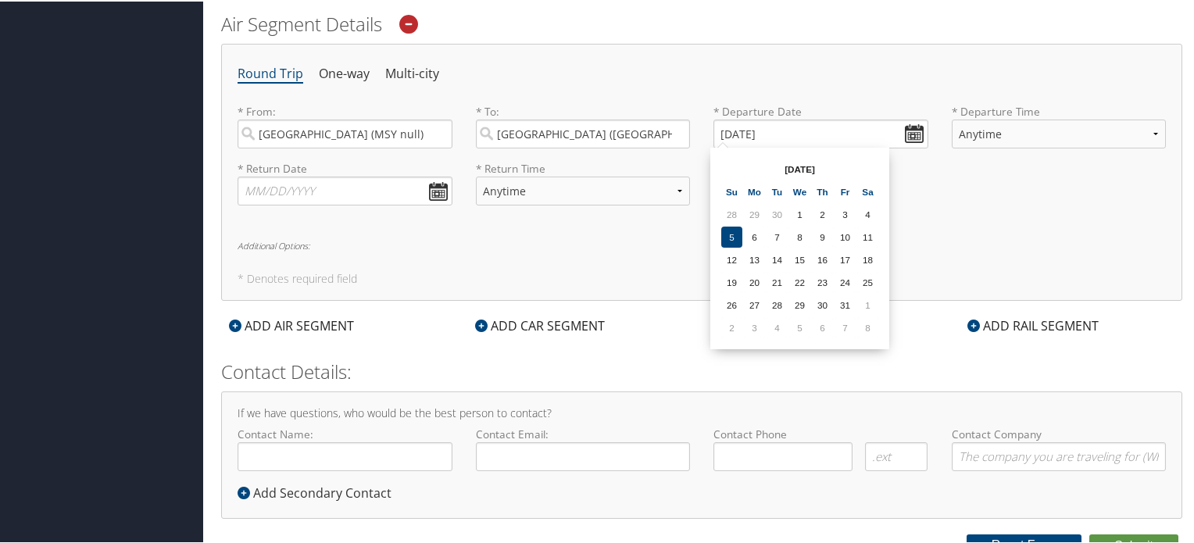
click at [844, 160] on th "Oct 2025" at bounding box center [800, 167] width 112 height 21
click at [859, 323] on td "8" at bounding box center [867, 326] width 21 height 21
click at [908, 130] on input "11/08/2025" at bounding box center [820, 132] width 215 height 29
click at [859, 324] on td "8" at bounding box center [867, 326] width 21 height 21
click at [912, 130] on input "11/08/2025" at bounding box center [820, 132] width 215 height 29
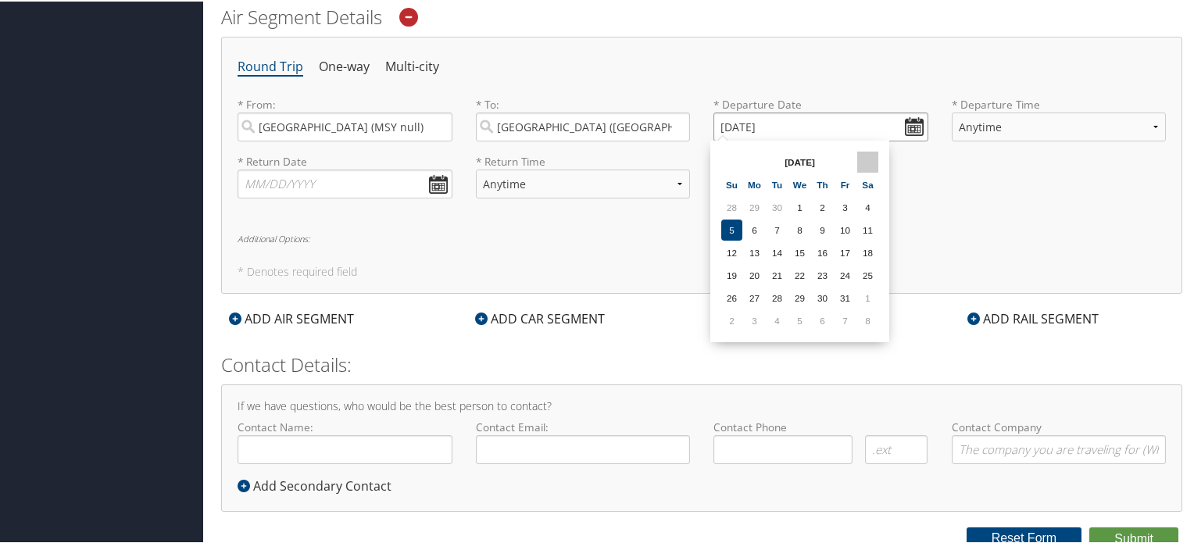
scroll to position [537, 0]
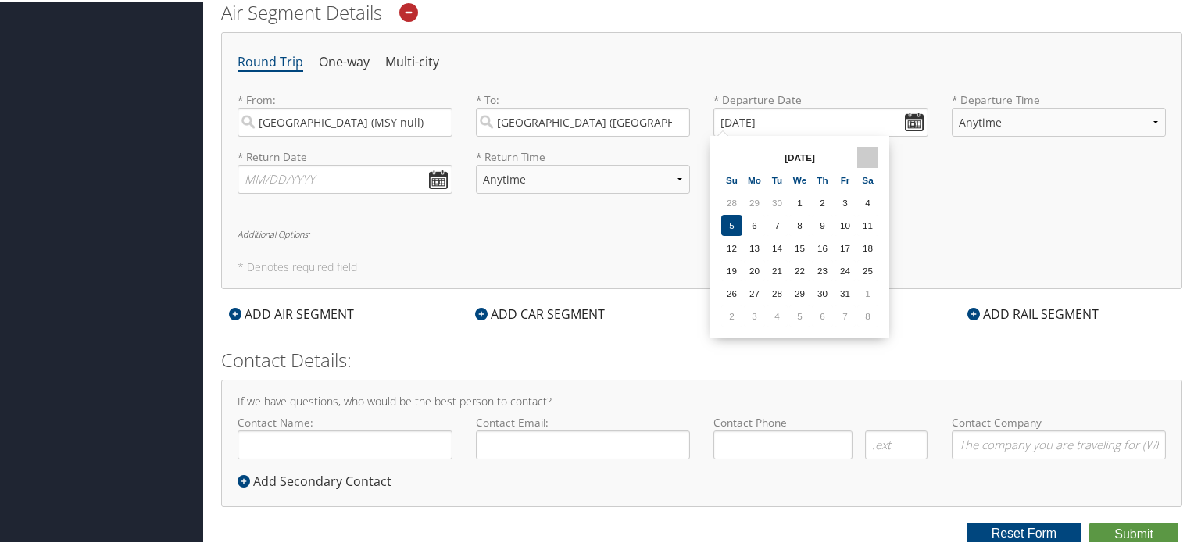
click at [859, 155] on th at bounding box center [867, 155] width 21 height 21
click at [737, 243] on td "9" at bounding box center [731, 246] width 21 height 21
type input "11/09/2025"
click at [963, 127] on select "Anytime Early Morning (5AM-7AM) Morning (7AM-12PM) Afternoon (12PM-5PM) Evening…" at bounding box center [1058, 120] width 215 height 29
select select "5PM-10PM"
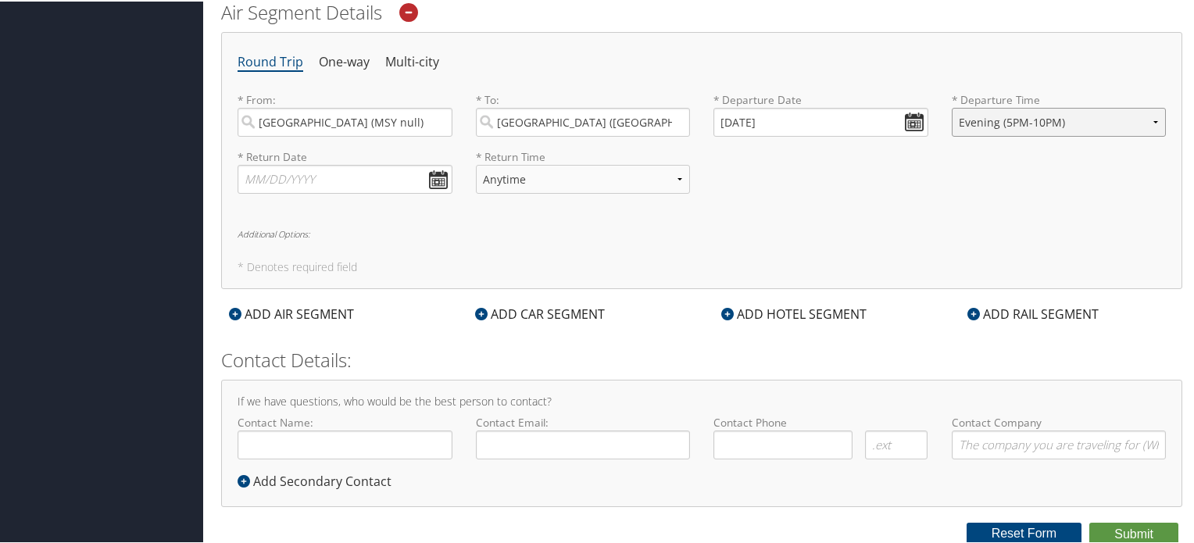
click at [951, 106] on select "Anytime Early Morning (5AM-7AM) Morning (7AM-12PM) Afternoon (12PM-5PM) Evening…" at bounding box center [1058, 120] width 215 height 29
click at [436, 175] on input "text" at bounding box center [344, 177] width 215 height 29
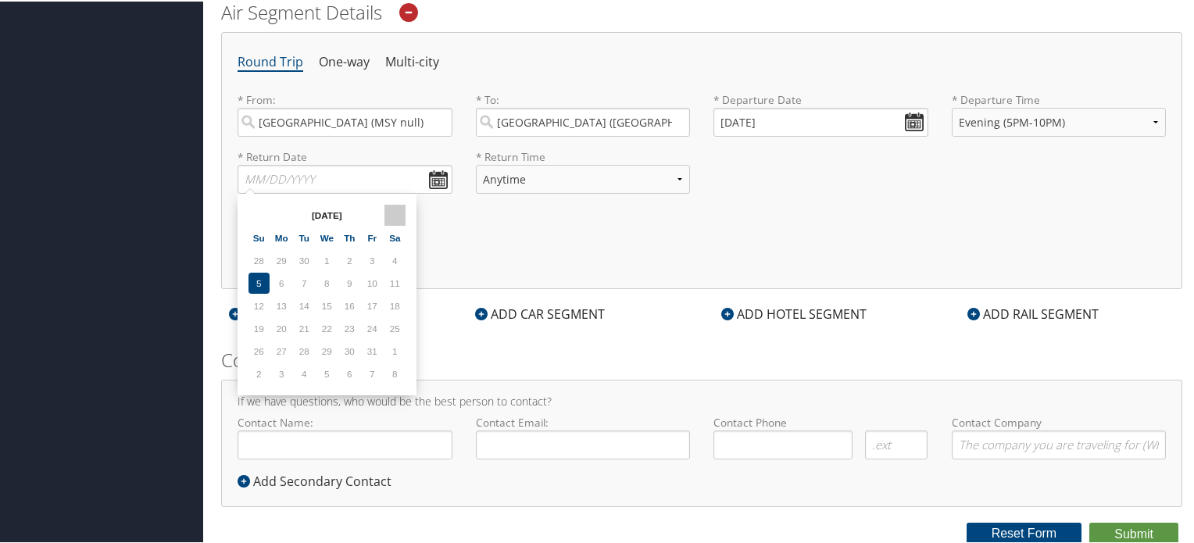
click at [387, 209] on th at bounding box center [394, 213] width 21 height 21
click at [330, 301] on td "12" at bounding box center [326, 304] width 21 height 21
type input "11/12/2025"
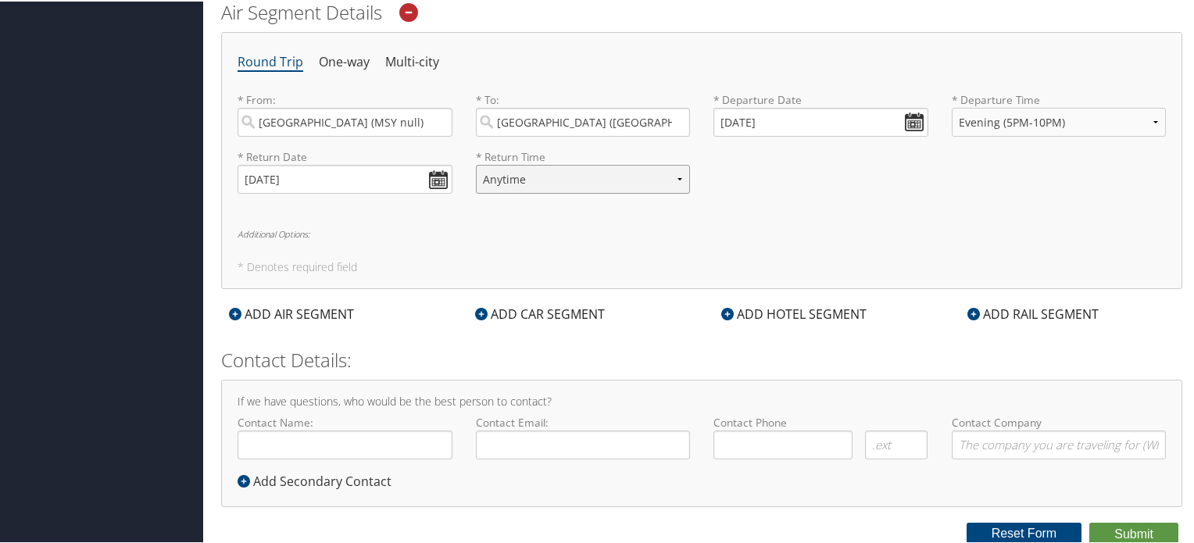
click at [669, 174] on select "Anytime Early Morning (5AM-7AM) Morning (7AM-12PM) Afternoon (12PM-5PM) Evening…" at bounding box center [583, 177] width 215 height 29
select select "7AM-12PM"
click at [476, 163] on select "Anytime Early Morning (5AM-7AM) Morning (7AM-12PM) Afternoon (12PM-5PM) Evening…" at bounding box center [583, 177] width 215 height 29
click at [1130, 525] on button "Submit" at bounding box center [1133, 532] width 89 height 23
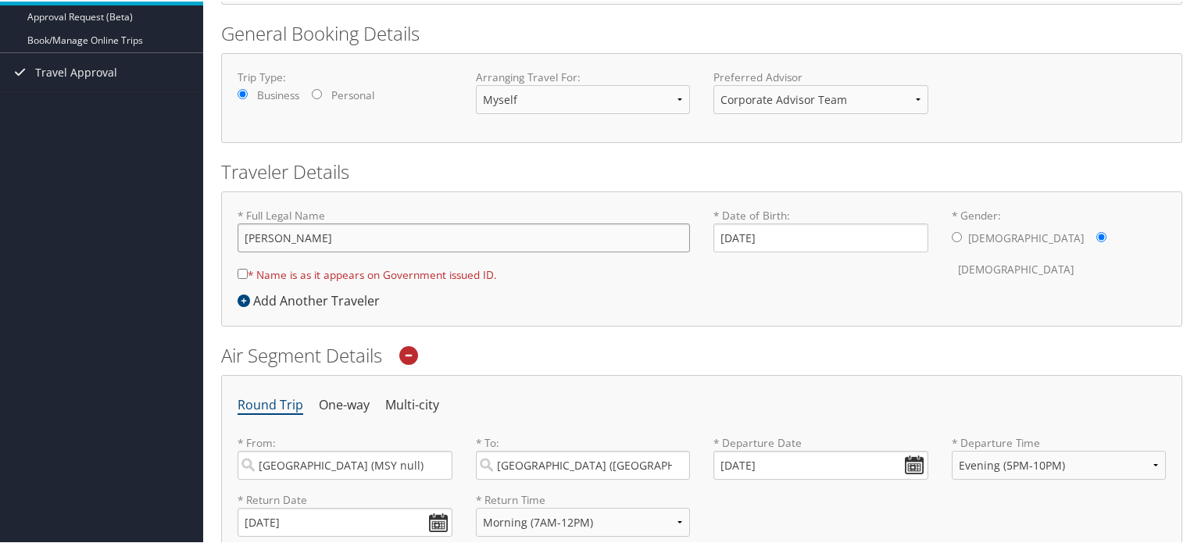
click at [292, 236] on input "Rebecca White" at bounding box center [463, 236] width 452 height 29
type input "Rebecca Michel White"
click at [242, 271] on input "* Name is as it appears on Government issued ID." at bounding box center [242, 272] width 10 height 10
checkbox input "true"
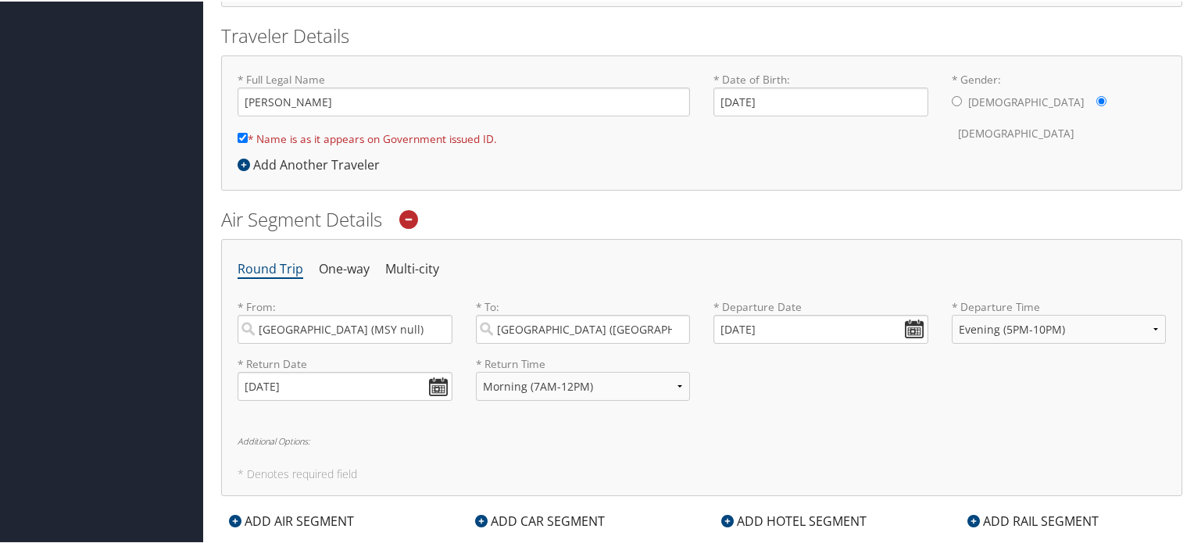
scroll to position [537, 0]
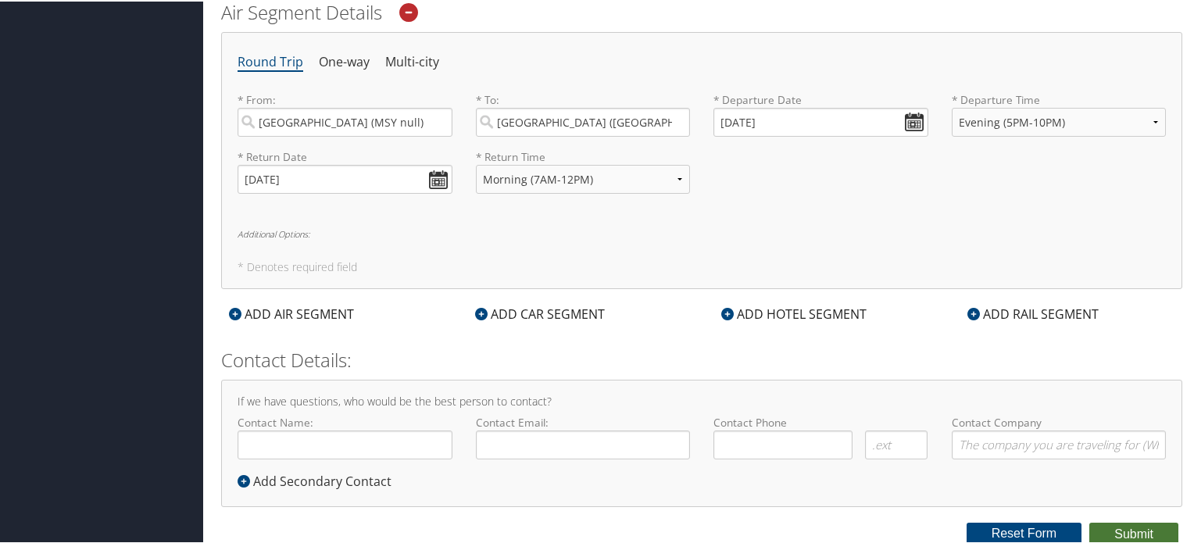
click at [1141, 527] on button "Submit" at bounding box center [1133, 532] width 89 height 23
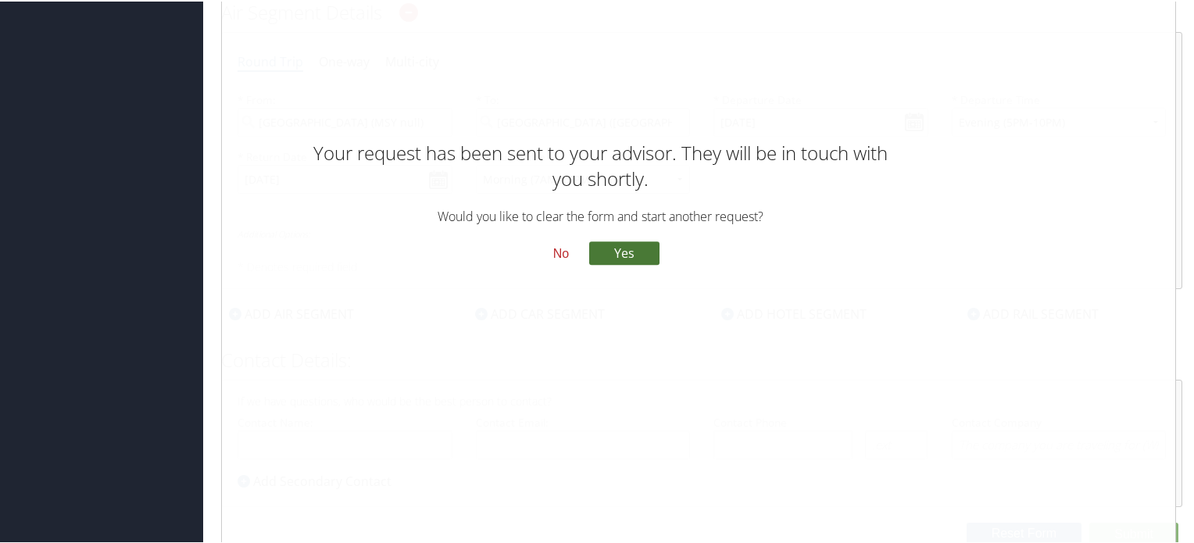
click at [624, 252] on button "Yes" at bounding box center [624, 252] width 70 height 23
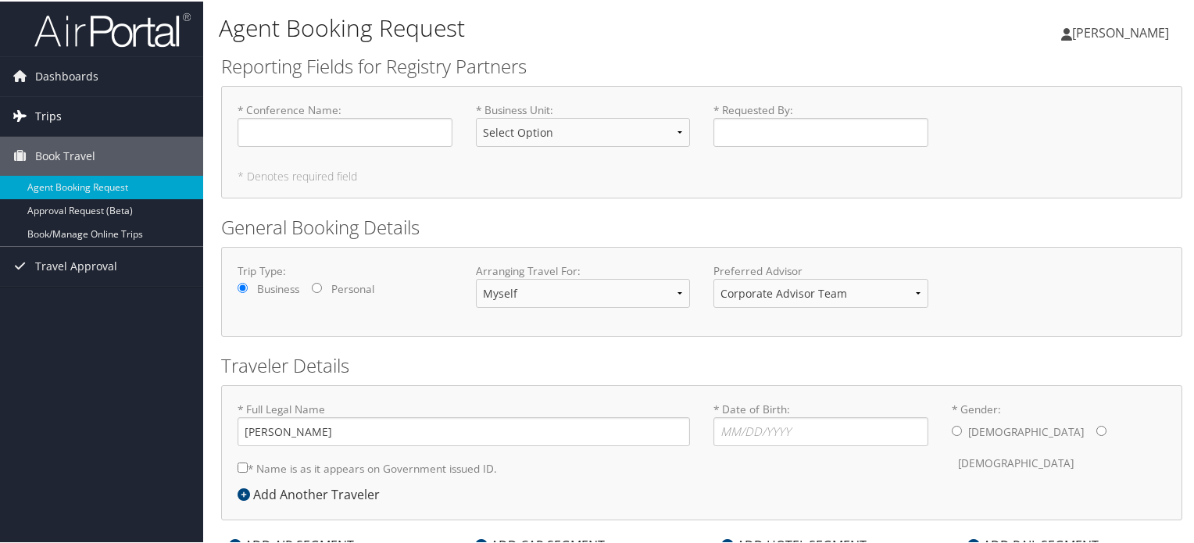
click at [67, 113] on link "Trips" at bounding box center [101, 114] width 203 height 39
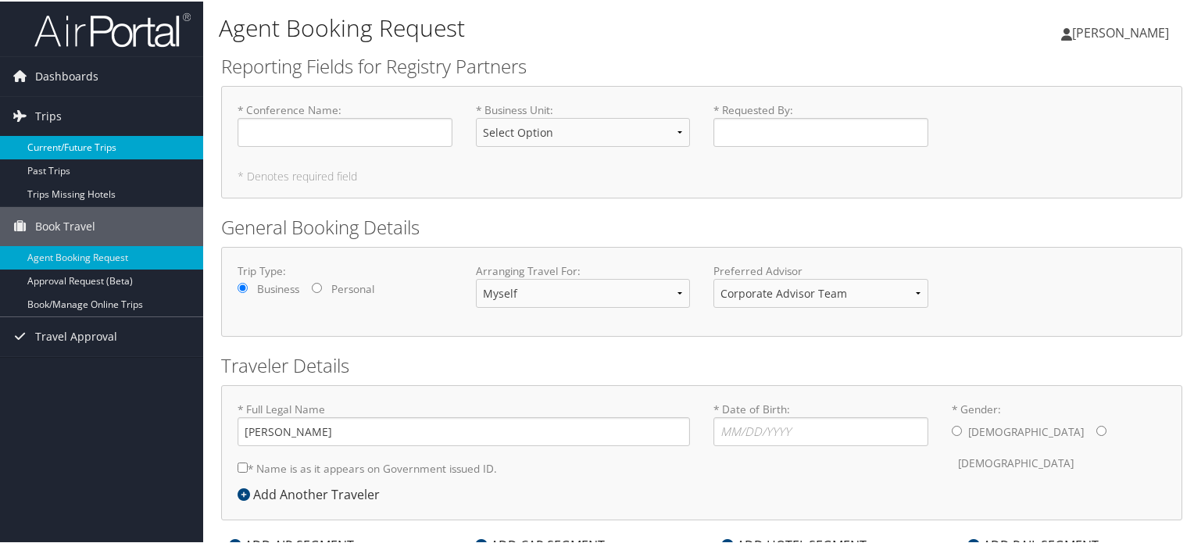
click at [87, 145] on link "Current/Future Trips" at bounding box center [101, 145] width 203 height 23
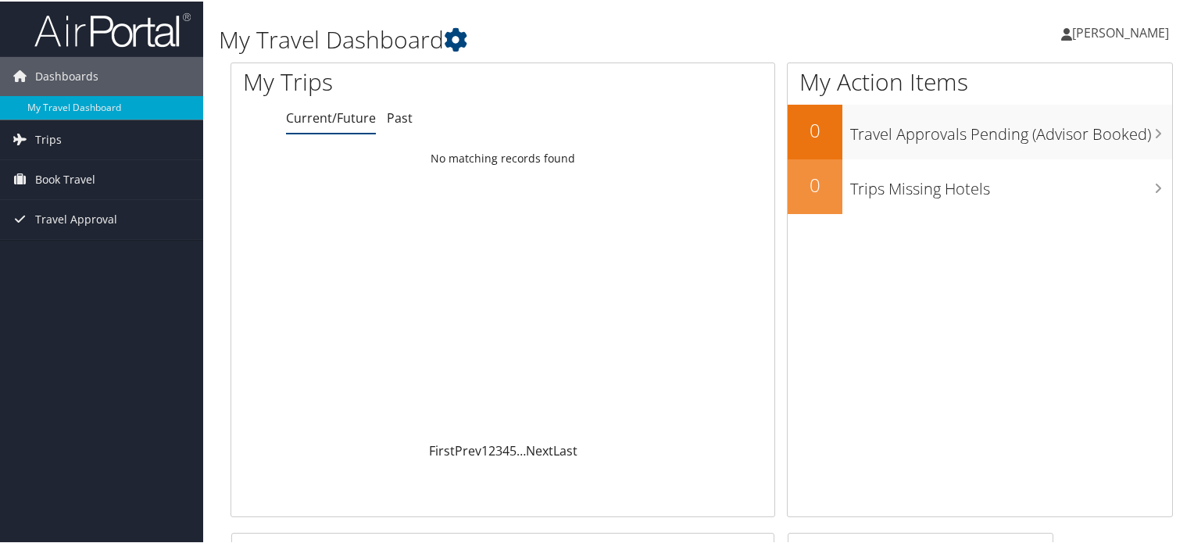
drag, startPoint x: 0, startPoint y: 0, endPoint x: 1094, endPoint y: 37, distance: 1095.0
click at [1094, 37] on span "[PERSON_NAME]" at bounding box center [1120, 31] width 97 height 17
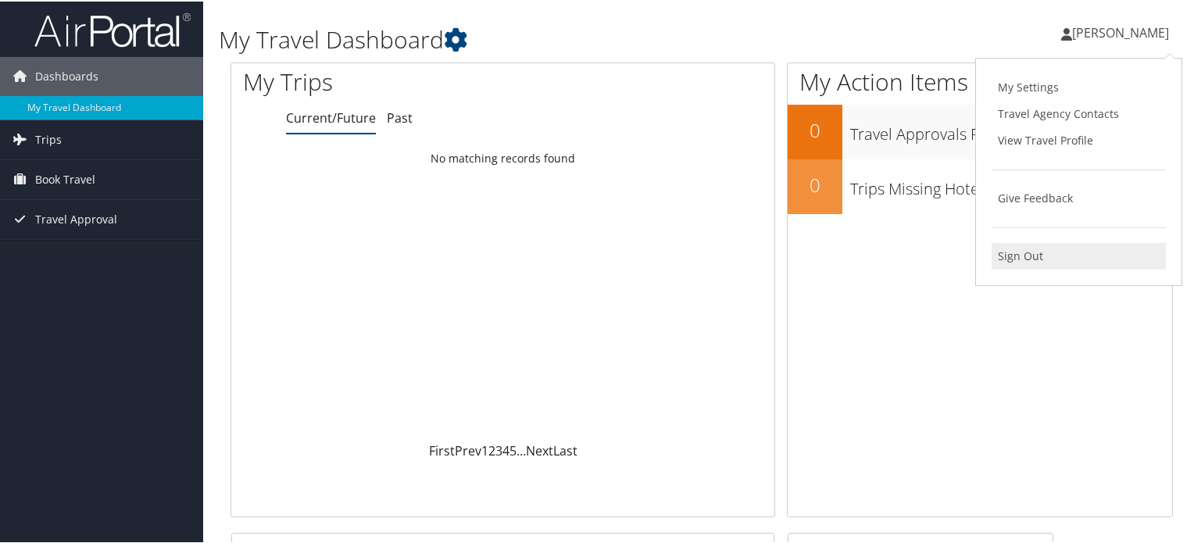
click at [1020, 256] on link "Sign Out" at bounding box center [1078, 254] width 174 height 27
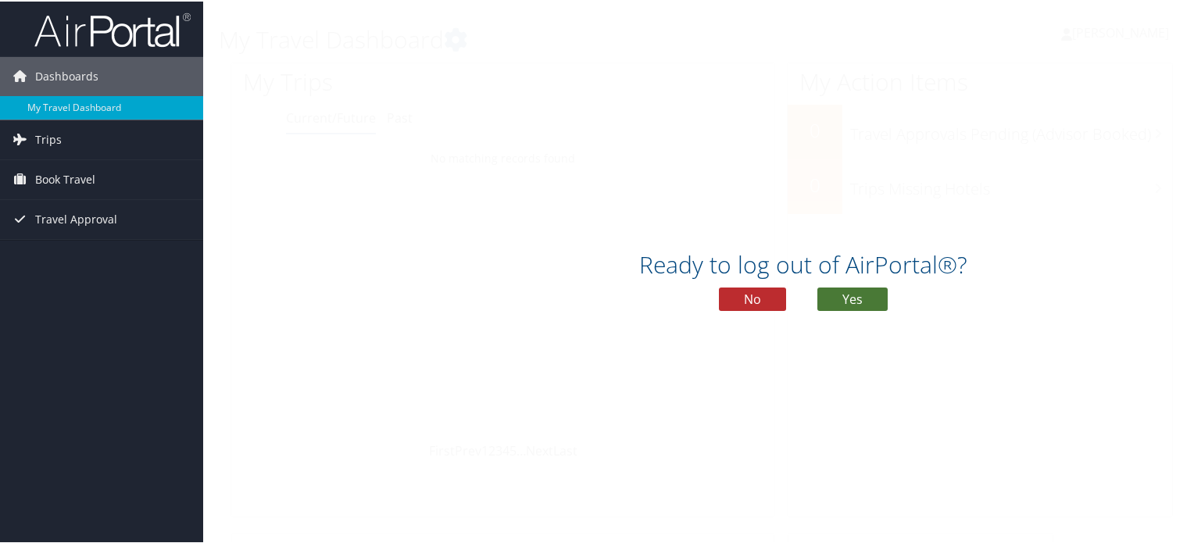
click at [865, 293] on button "Yes" at bounding box center [852, 297] width 70 height 23
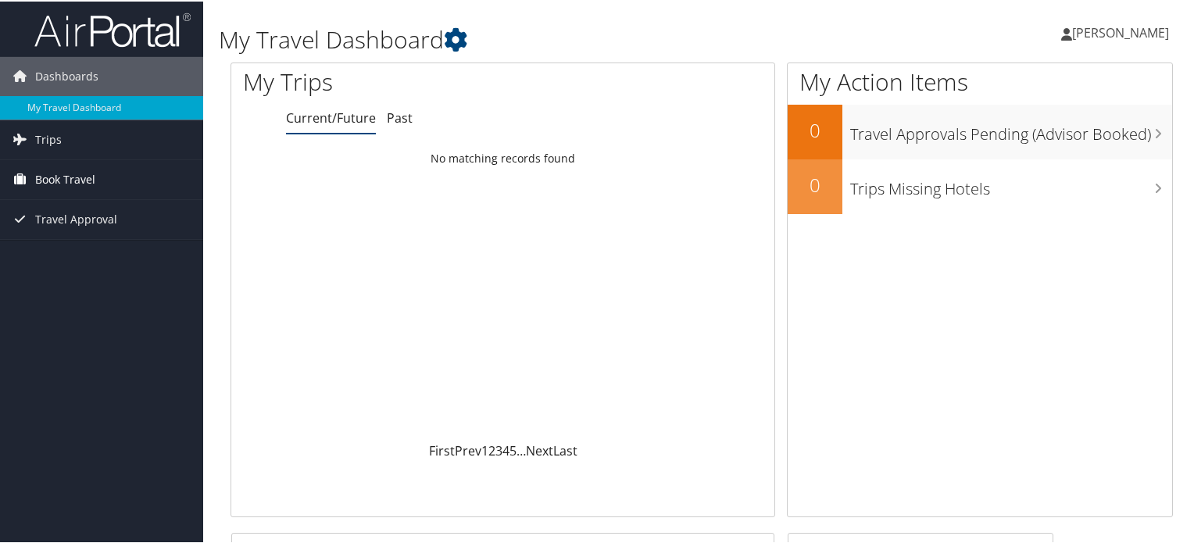
click at [66, 176] on span "Book Travel" at bounding box center [65, 178] width 60 height 39
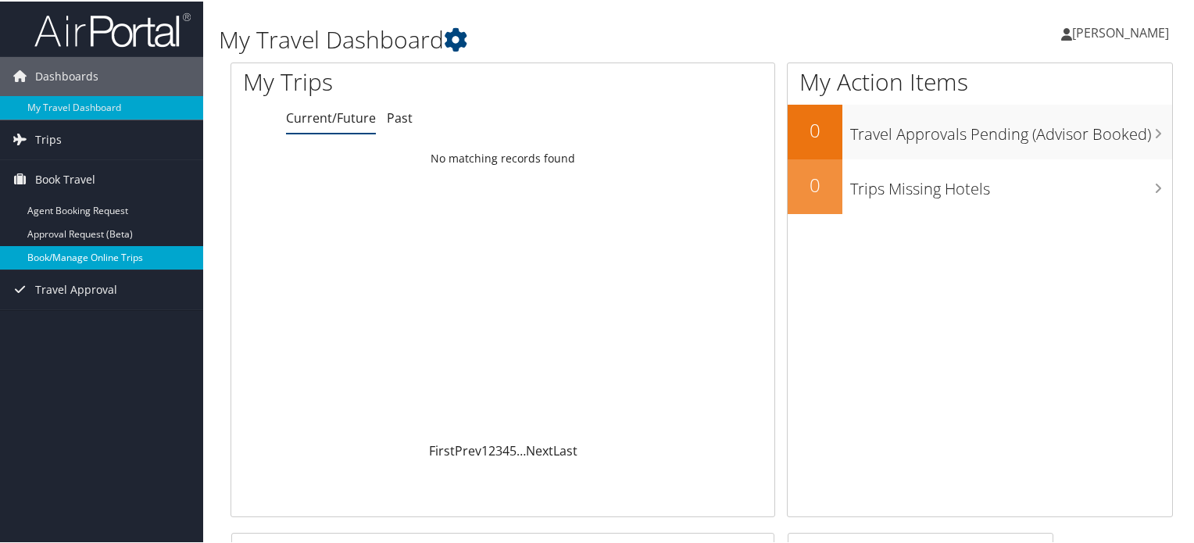
click at [75, 252] on link "Book/Manage Online Trips" at bounding box center [101, 255] width 203 height 23
